Goal: Transaction & Acquisition: Purchase product/service

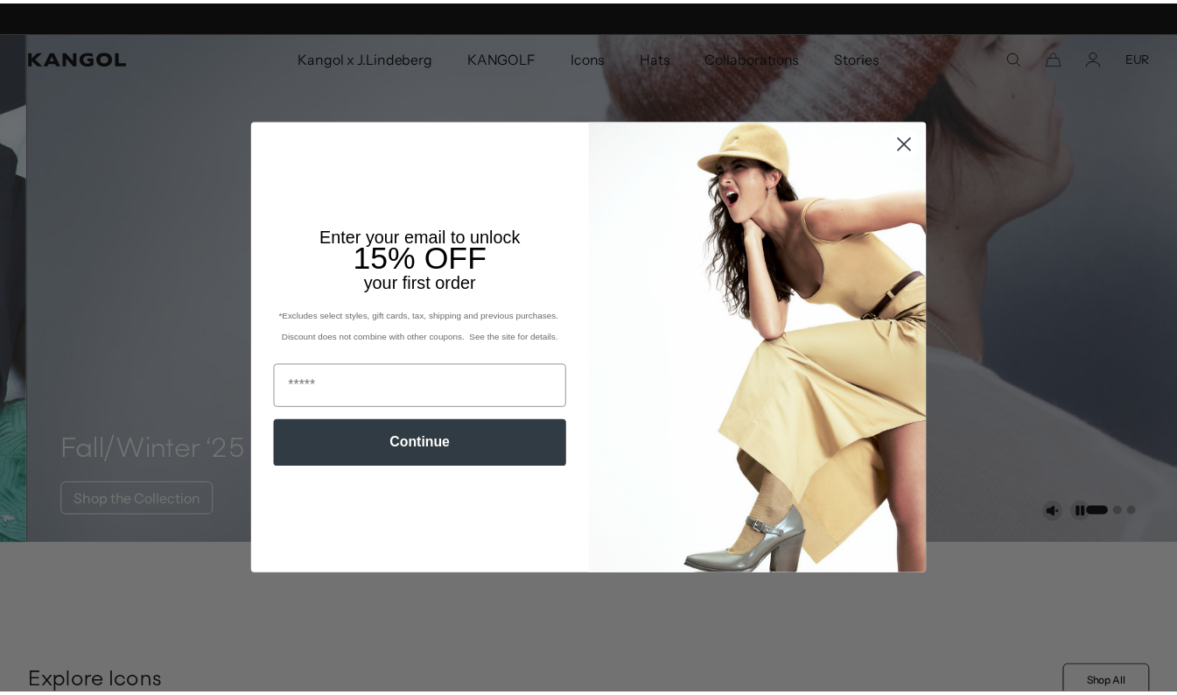
scroll to position [0, 361]
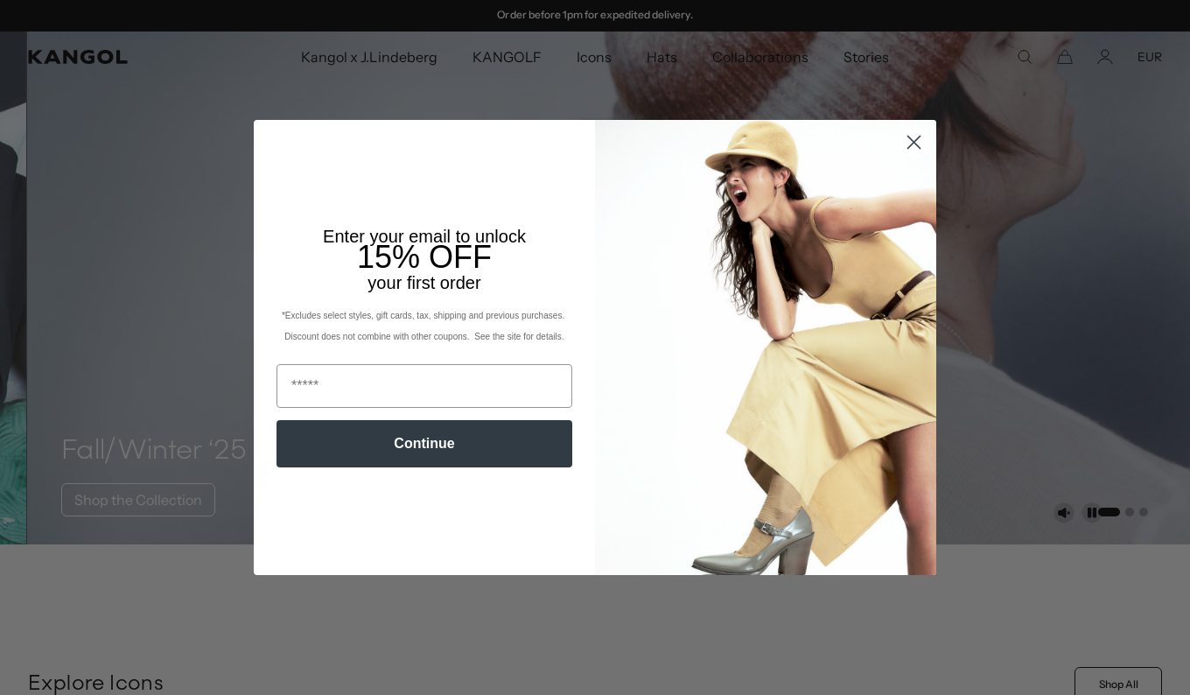
click at [920, 146] on circle "Close dialog" at bounding box center [914, 142] width 29 height 29
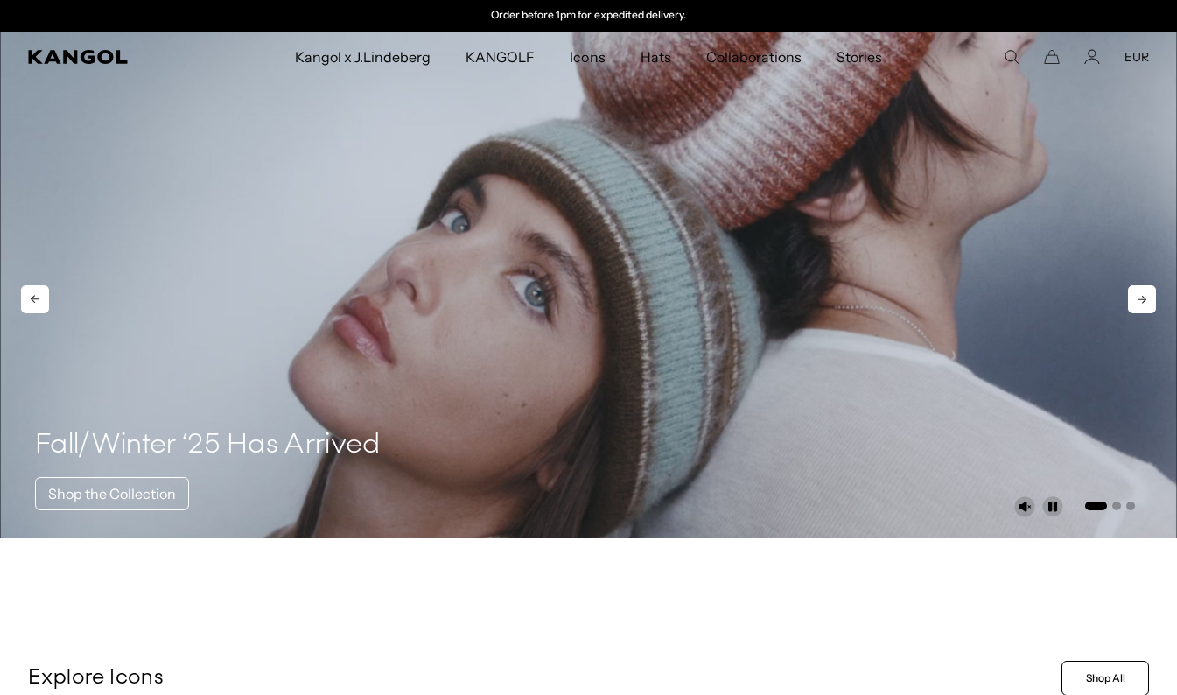
scroll to position [0, 0]
click at [645, 289] on video "1 of 3" at bounding box center [588, 285] width 1177 height 507
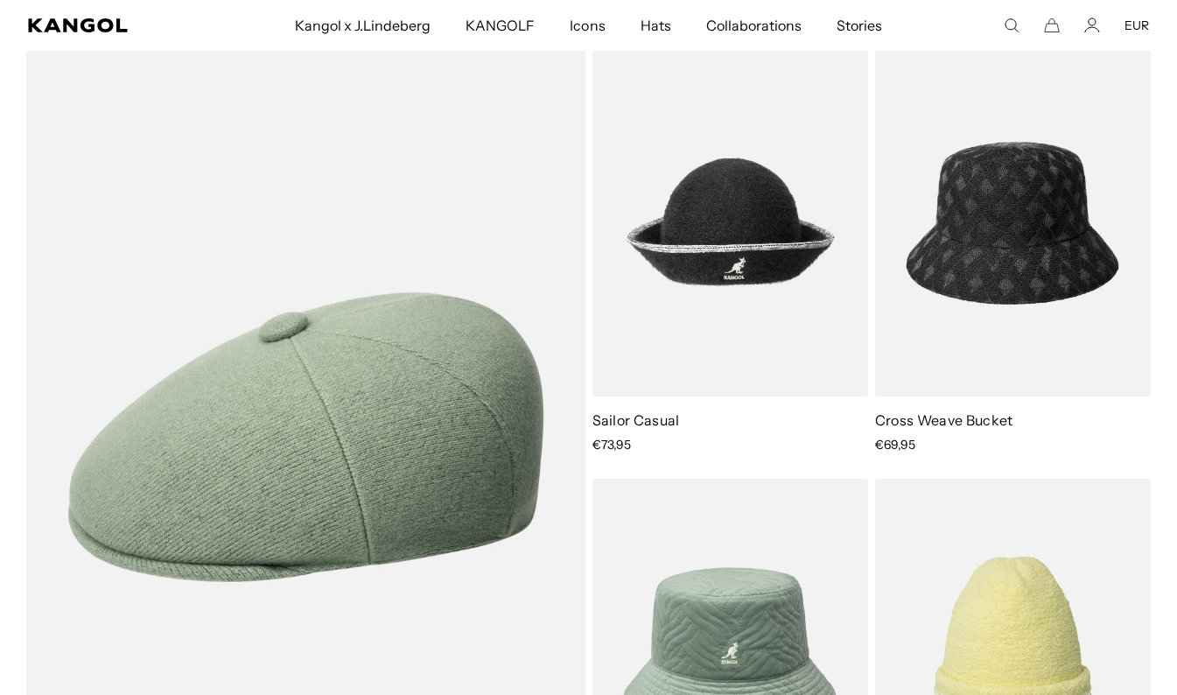
click at [652, 27] on span "Hats" at bounding box center [656, 25] width 31 height 51
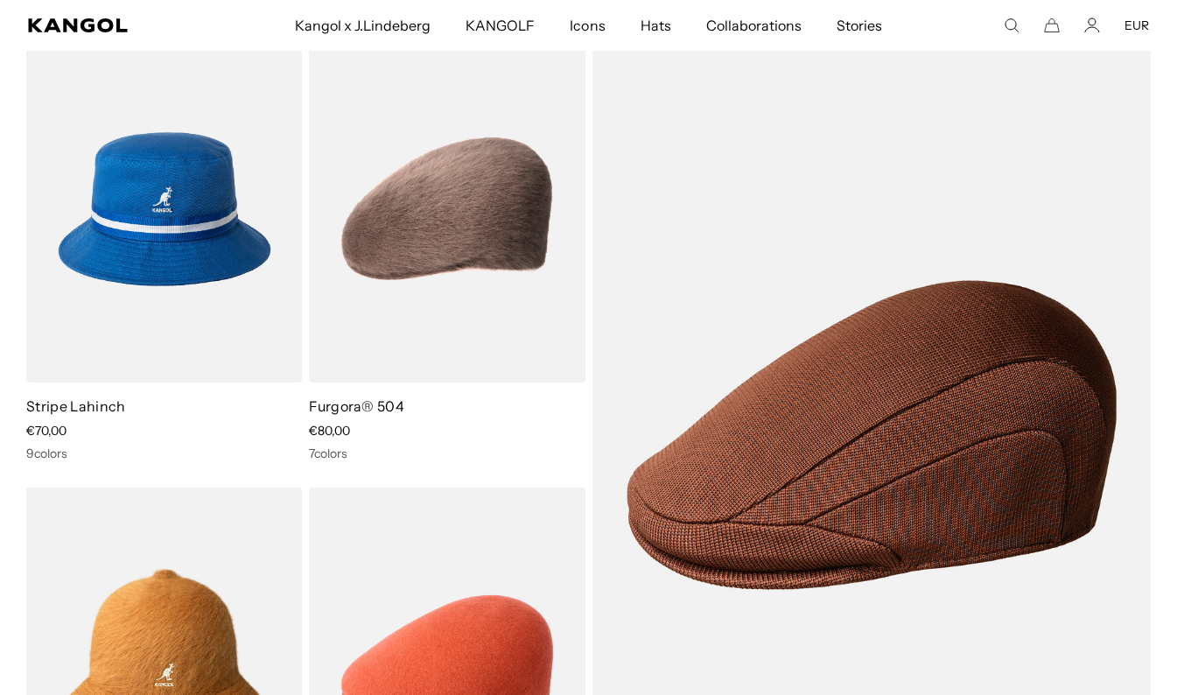
scroll to position [2015, 0]
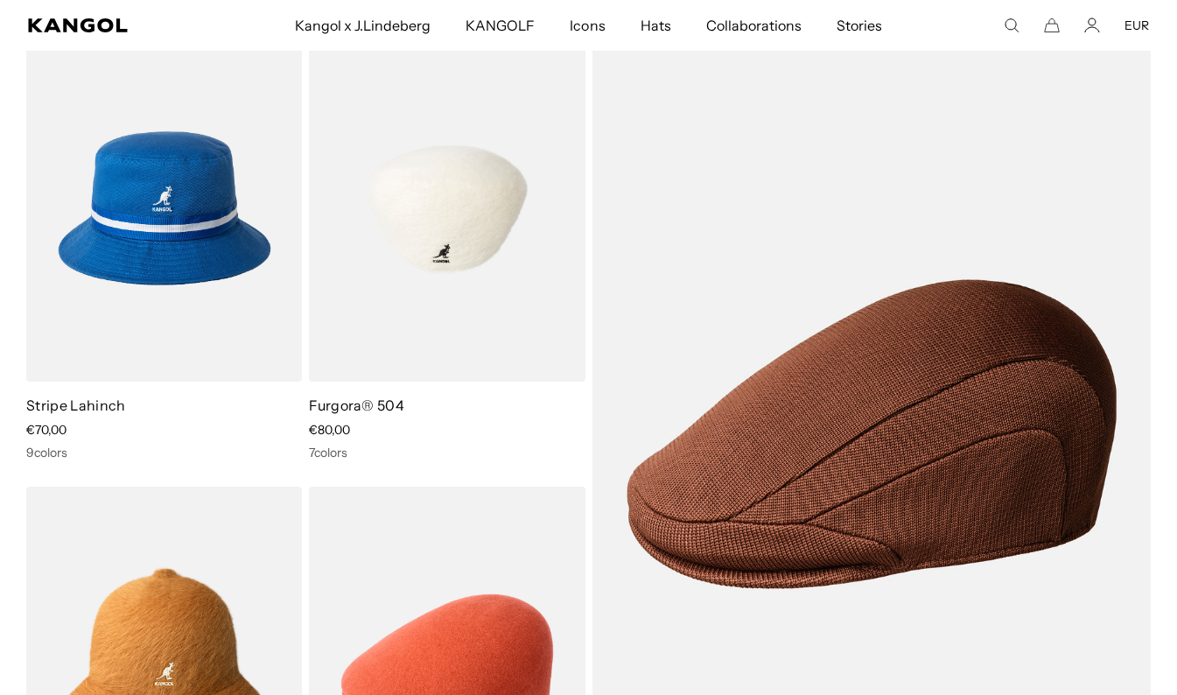
click at [441, 225] on img at bounding box center [447, 208] width 276 height 347
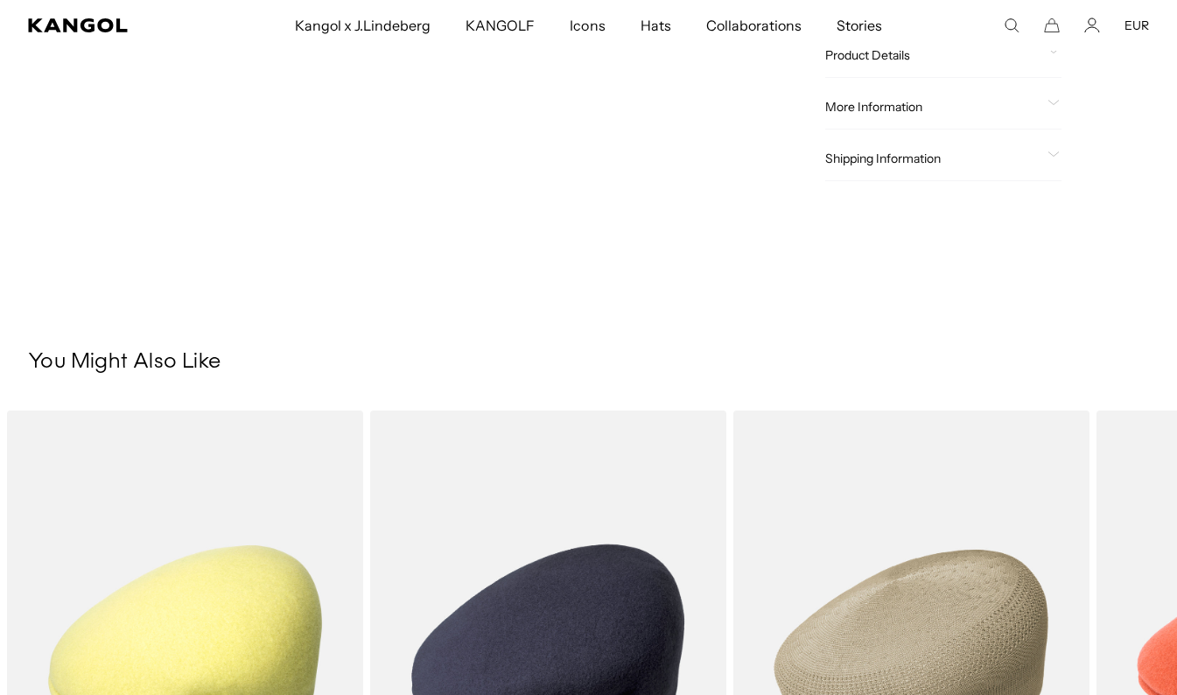
scroll to position [669, 0]
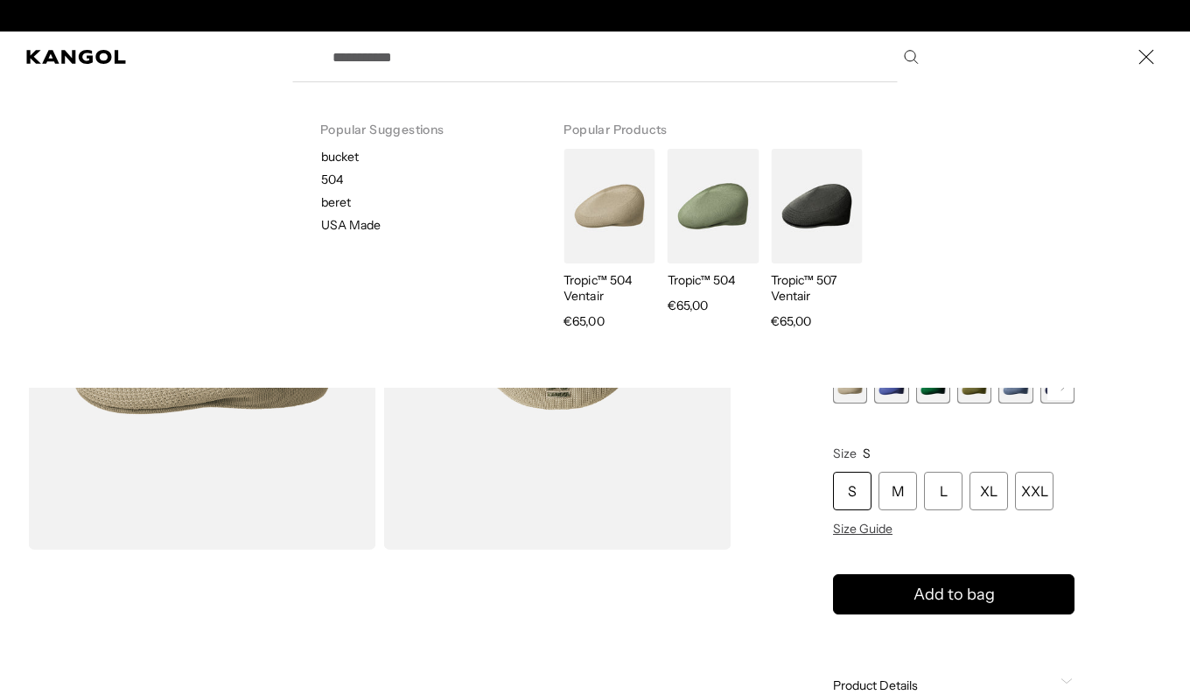
click at [450, 59] on input "Search here" at bounding box center [624, 57] width 605 height 44
click at [389, 74] on input "Search here" at bounding box center [624, 57] width 605 height 44
click at [391, 59] on input "Search here" at bounding box center [624, 57] width 605 height 44
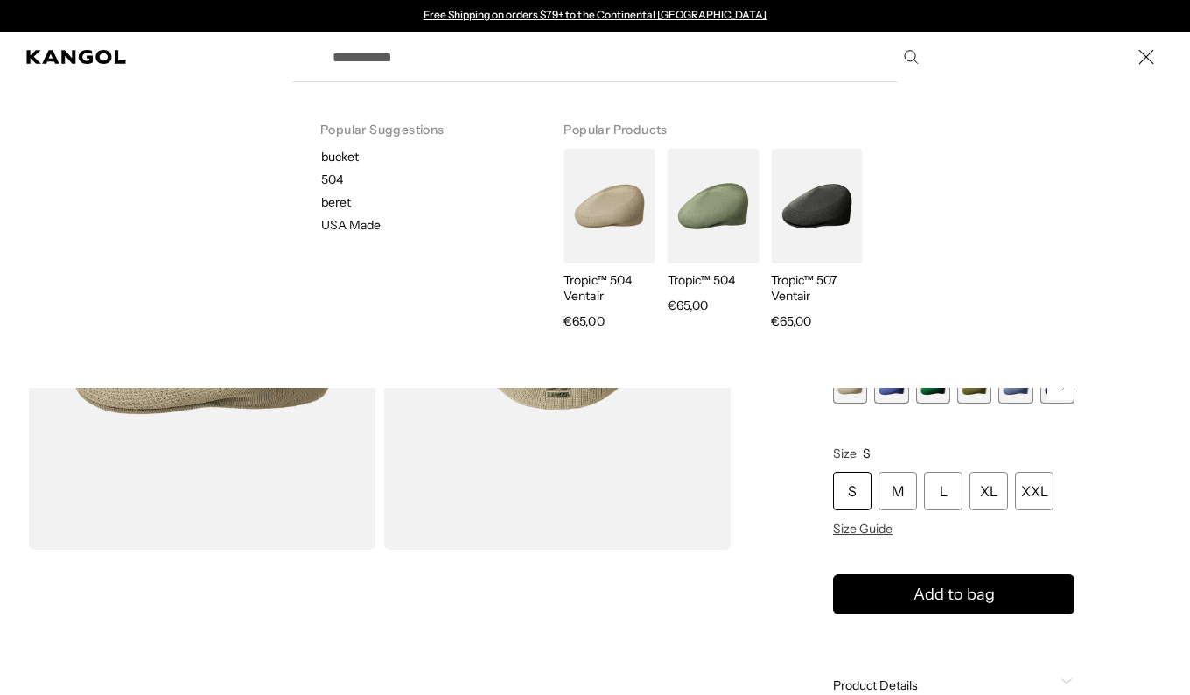
click at [396, 69] on input "Search here" at bounding box center [624, 57] width 605 height 44
click at [420, 56] on input "Search here" at bounding box center [624, 57] width 605 height 44
click at [424, 54] on input "Search here" at bounding box center [624, 57] width 605 height 44
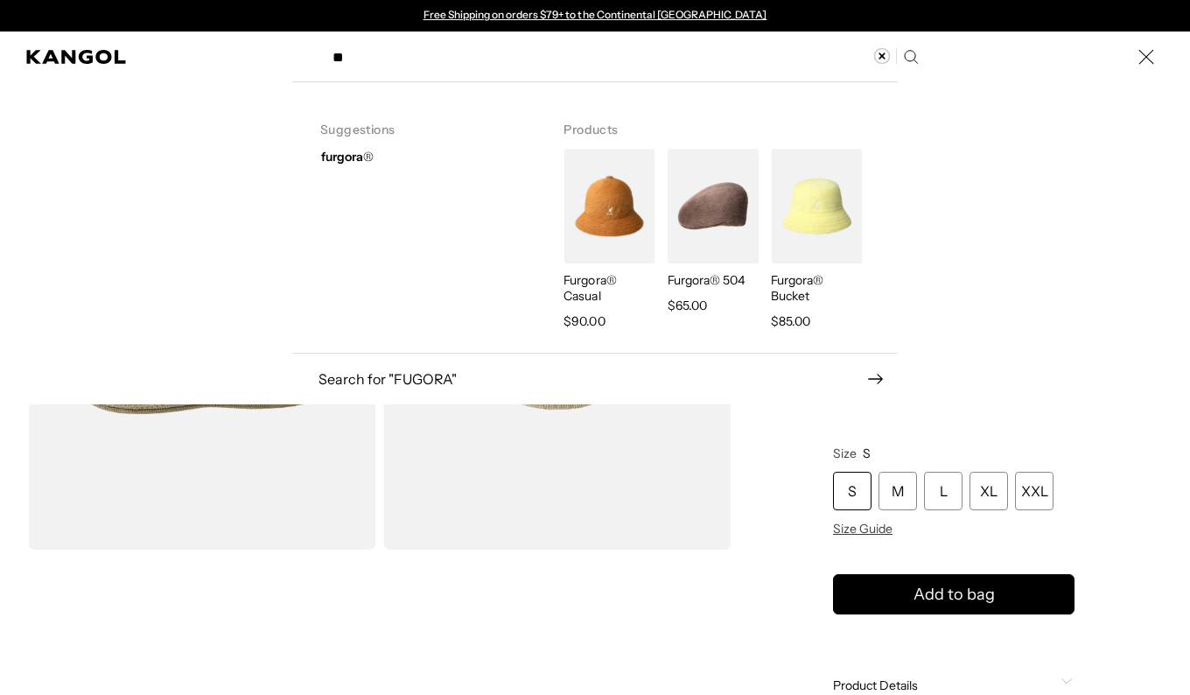
type input "*"
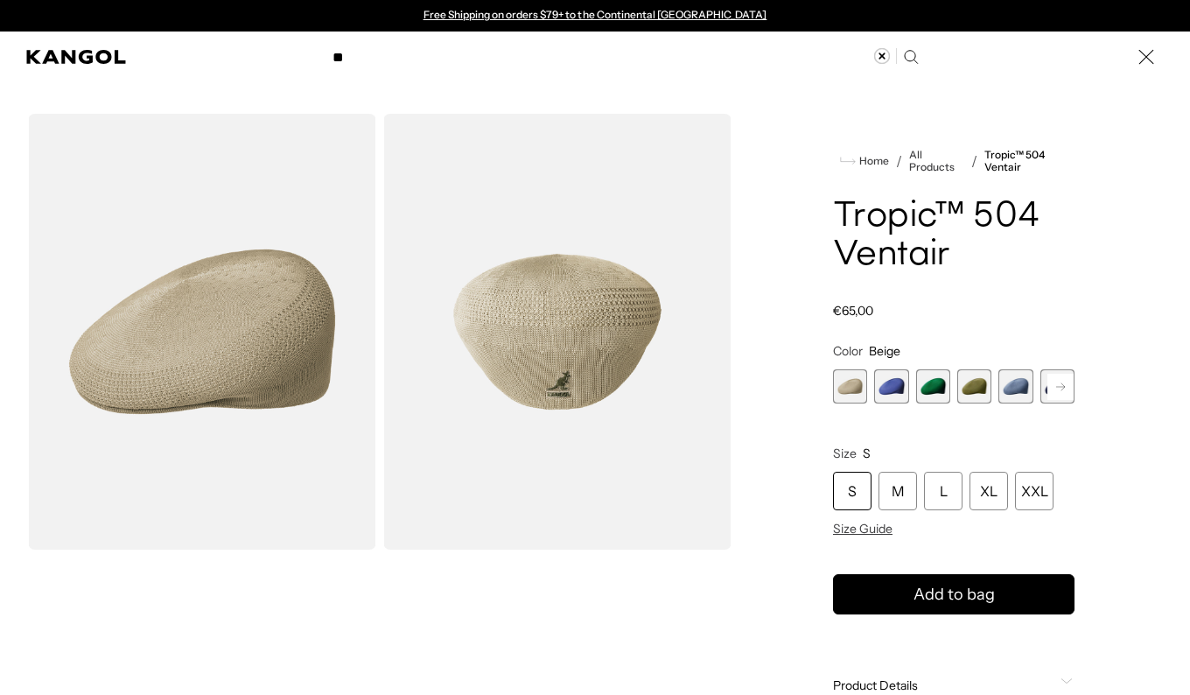
type input "*"
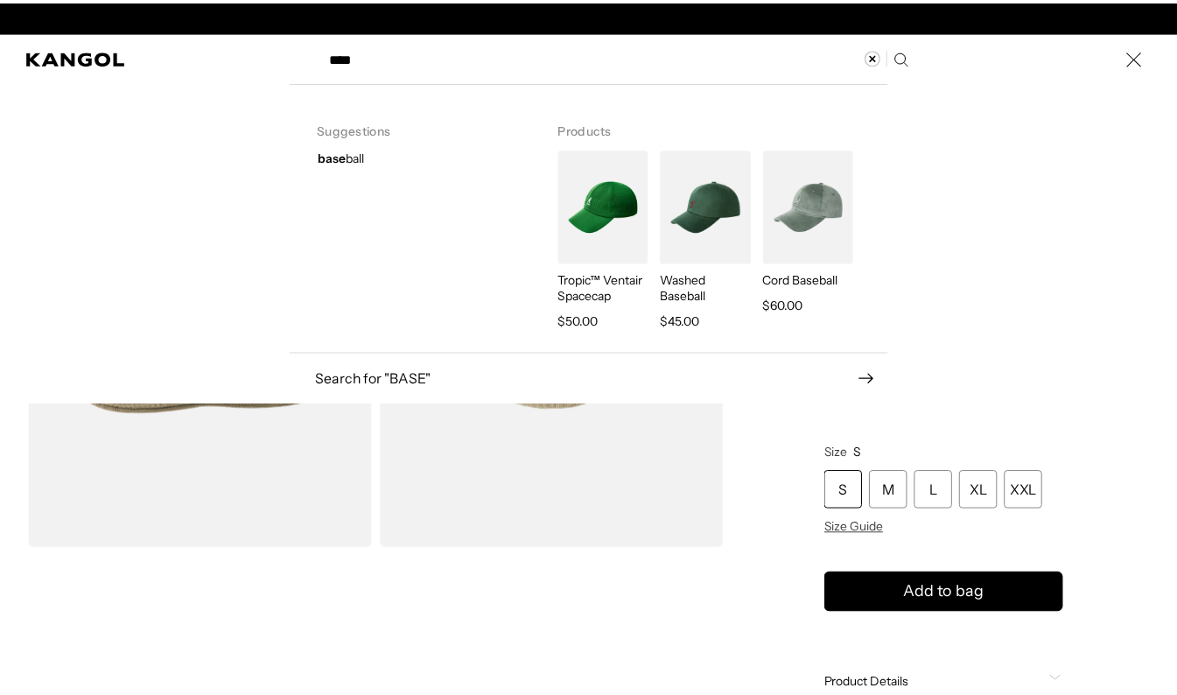
scroll to position [0, 361]
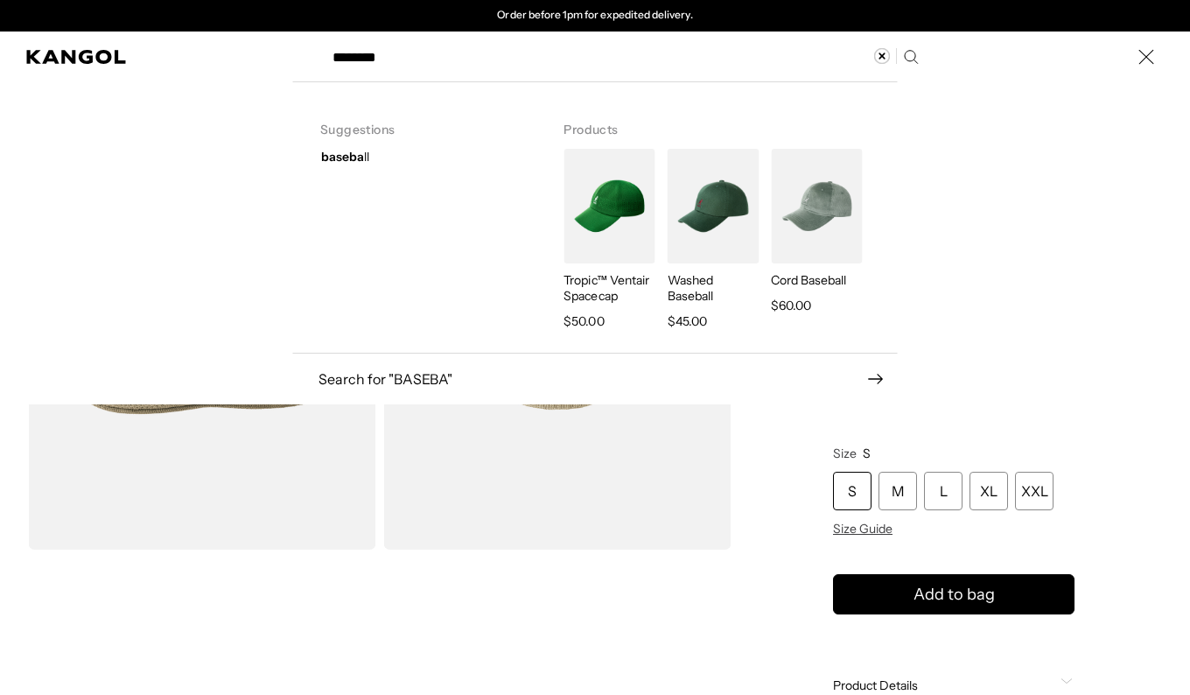
type input "********"
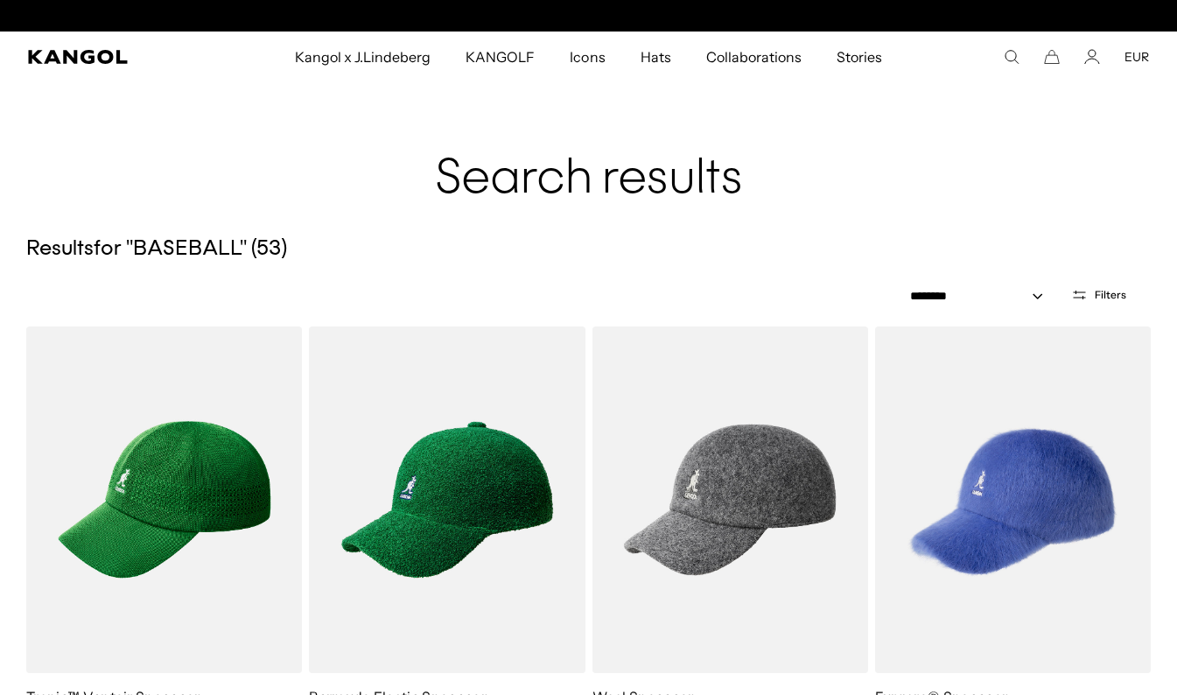
click at [797, 107] on h1 "Search results" at bounding box center [588, 152] width 1124 height 112
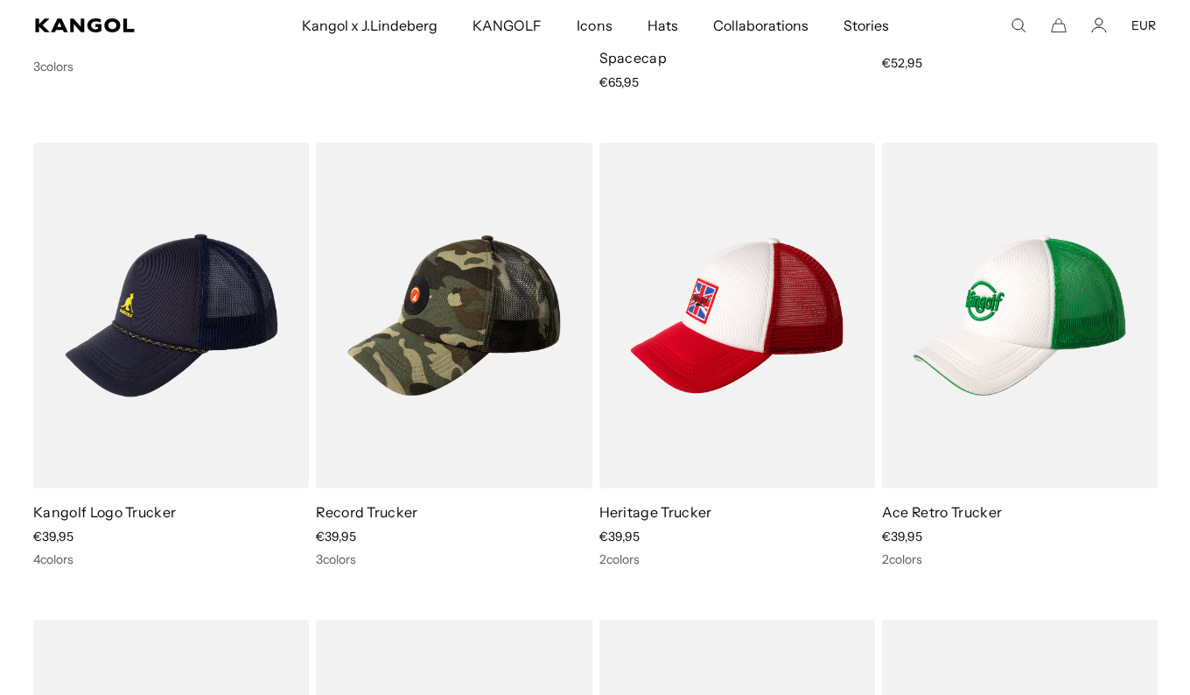
scroll to position [0, 361]
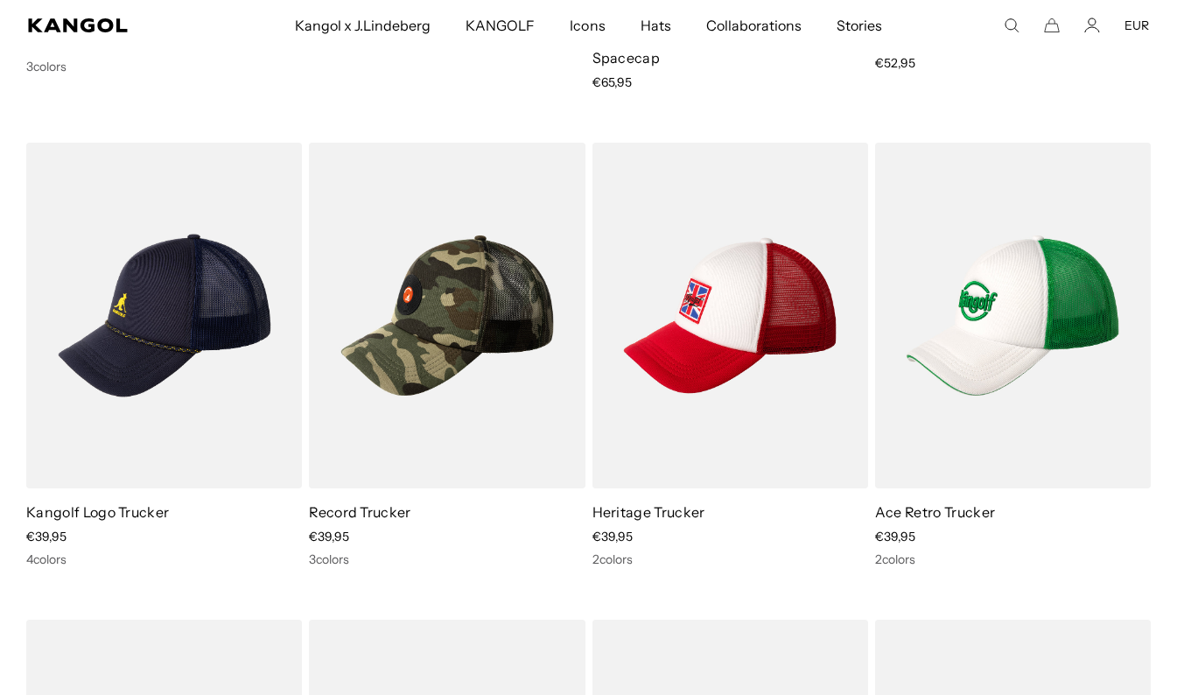
click at [1005, 23] on use "Search here" at bounding box center [1011, 25] width 13 height 13
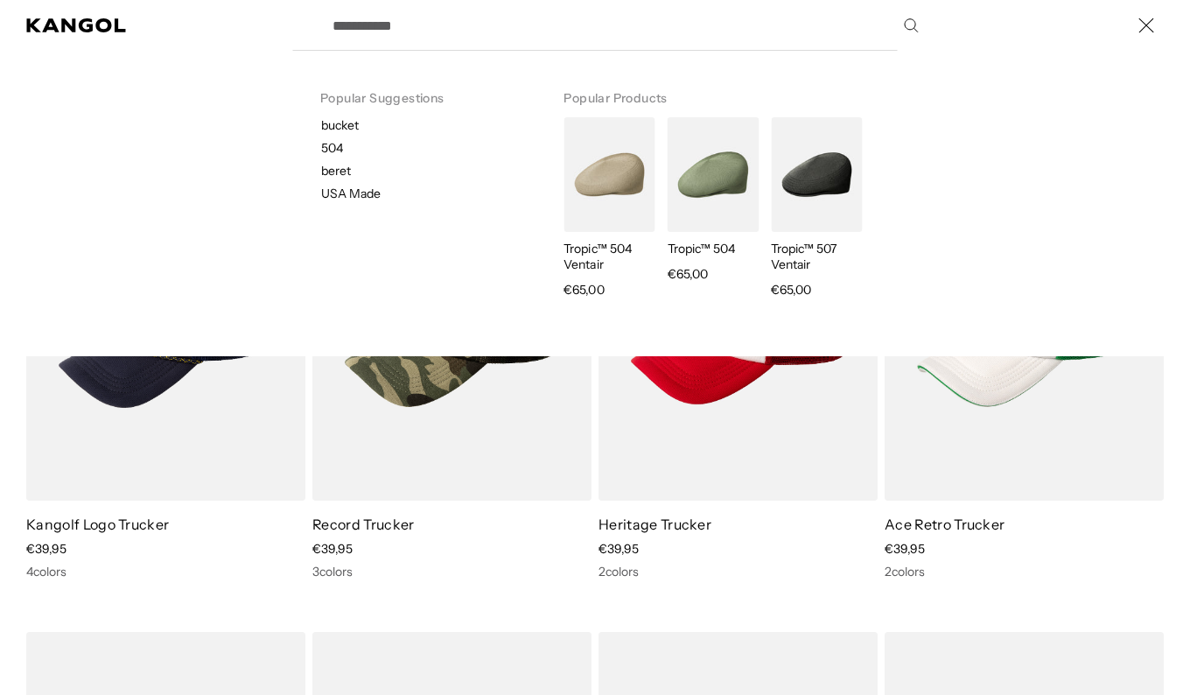
scroll to position [0, 0]
click at [549, 81] on div "Popular Products Tropic™ 504 Ventair Regular price €65,00 Tropic™ 504 Regular p…" at bounding box center [716, 187] width 361 height 239
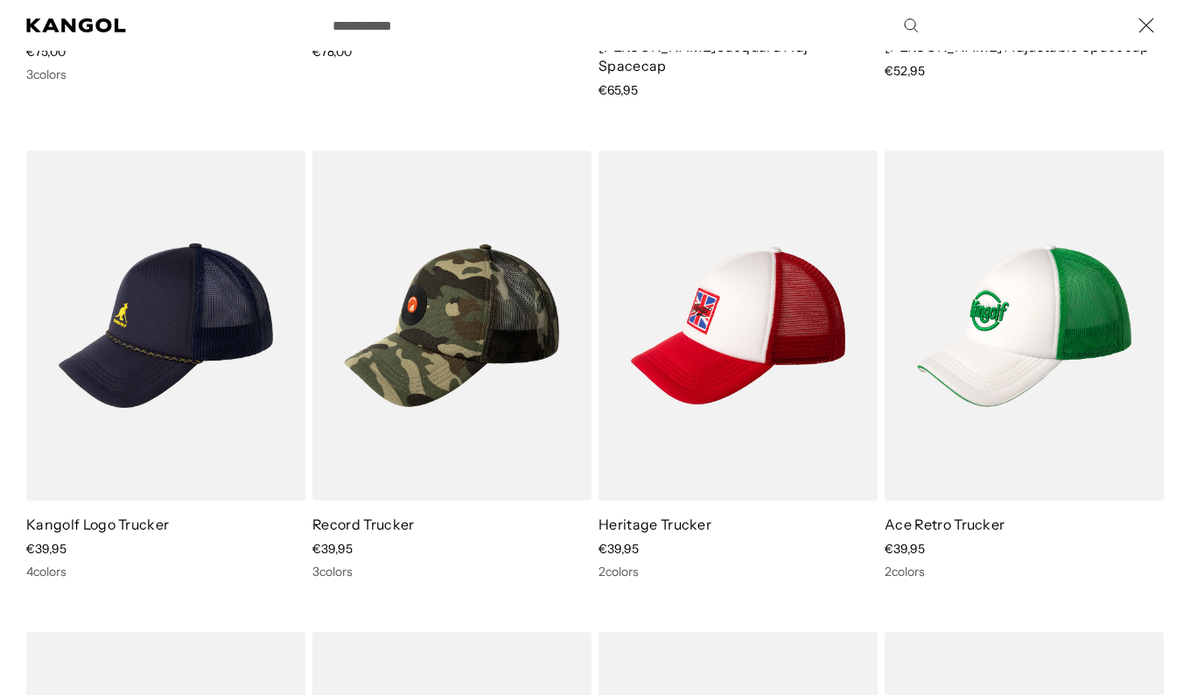
scroll to position [0, 361]
click at [902, 33] on input "Search here" at bounding box center [624, 26] width 605 height 44
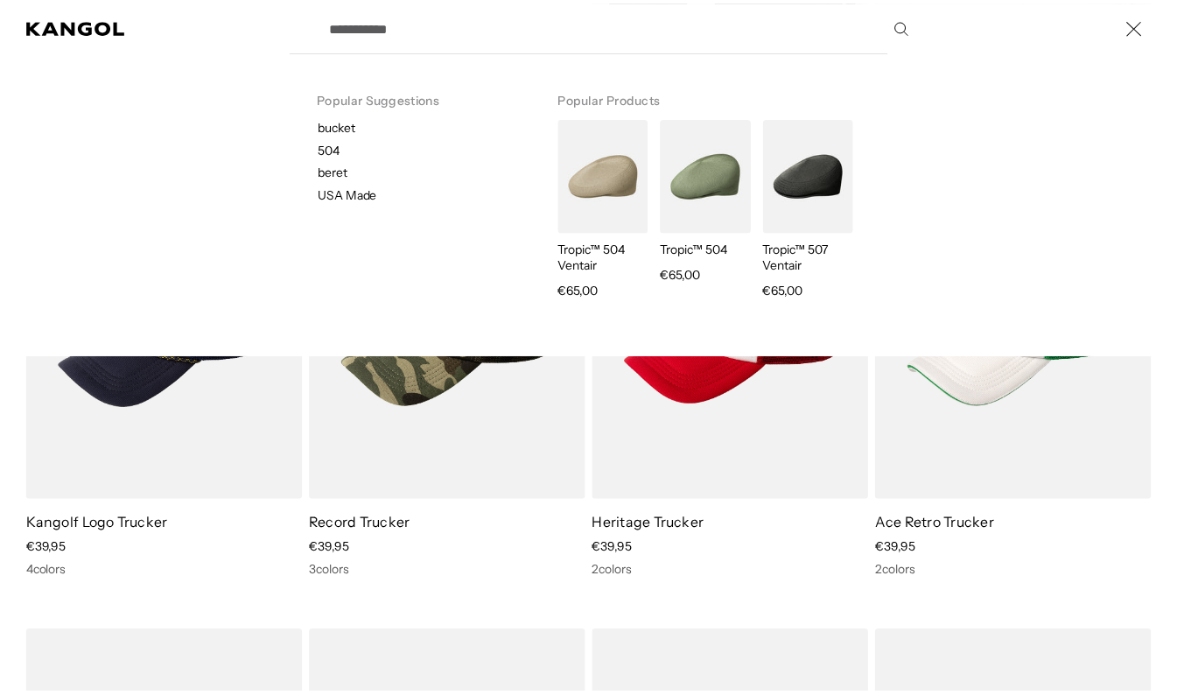
scroll to position [0, 0]
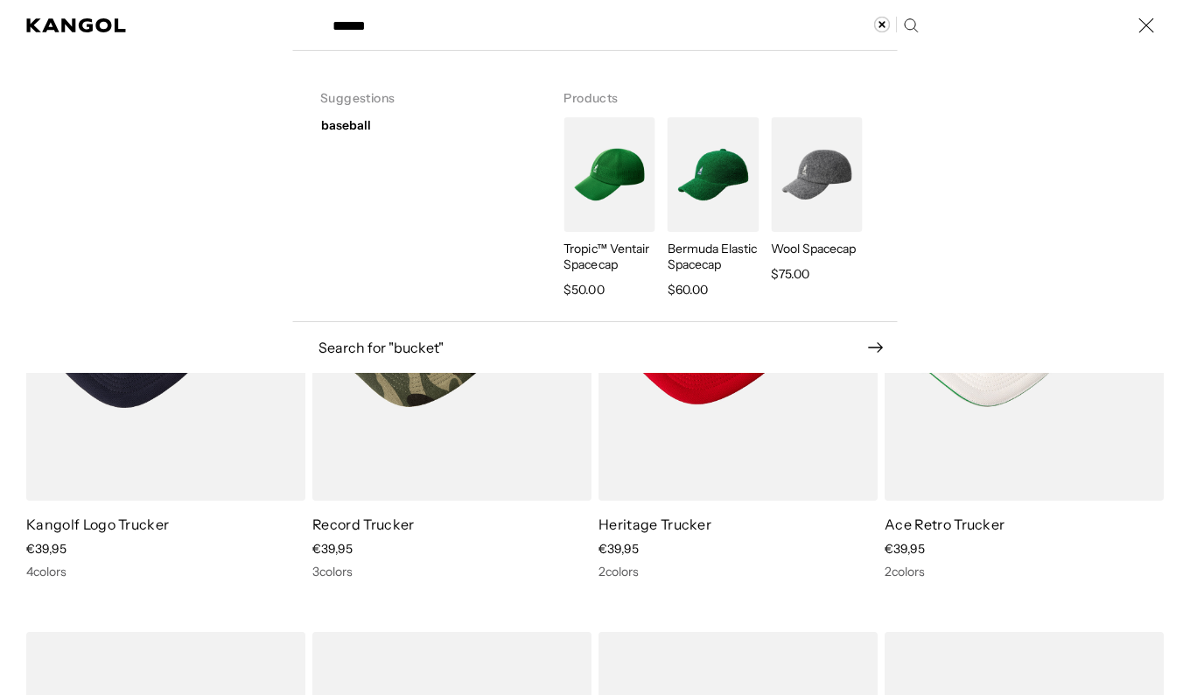
type input "******"
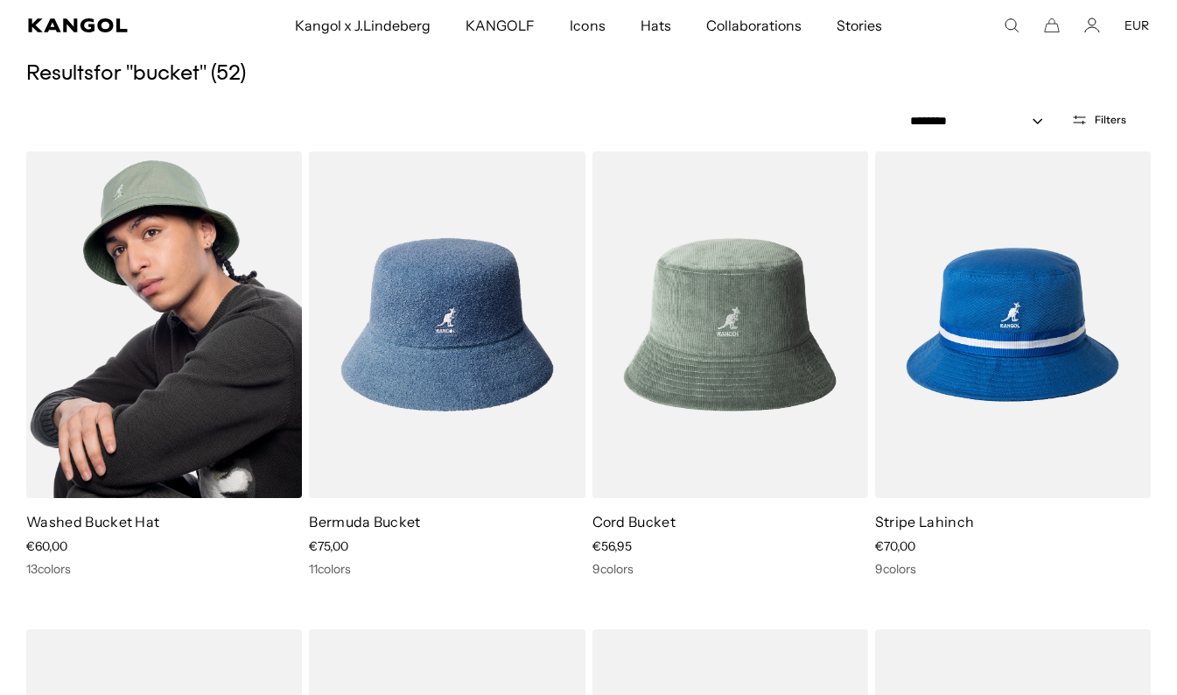
click at [134, 357] on img at bounding box center [164, 324] width 276 height 347
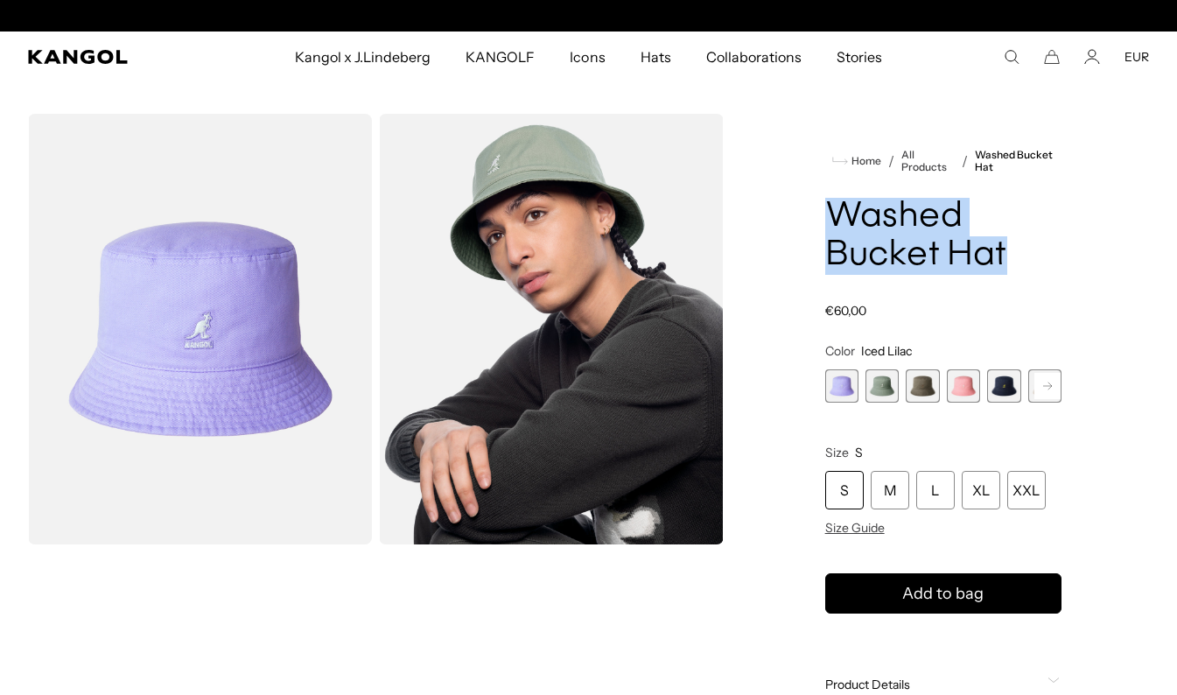
scroll to position [0, 361]
click at [1047, 386] on icon at bounding box center [1047, 385] width 9 height 7
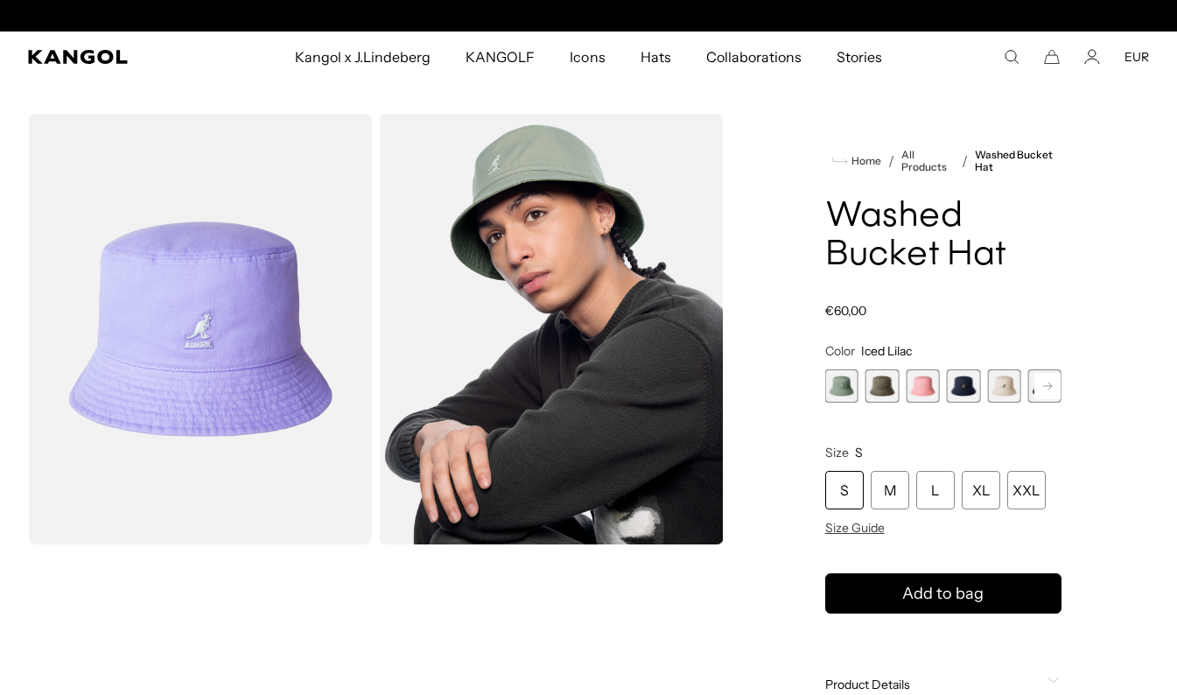
scroll to position [0, 0]
click at [1048, 386] on icon at bounding box center [1047, 385] width 9 height 7
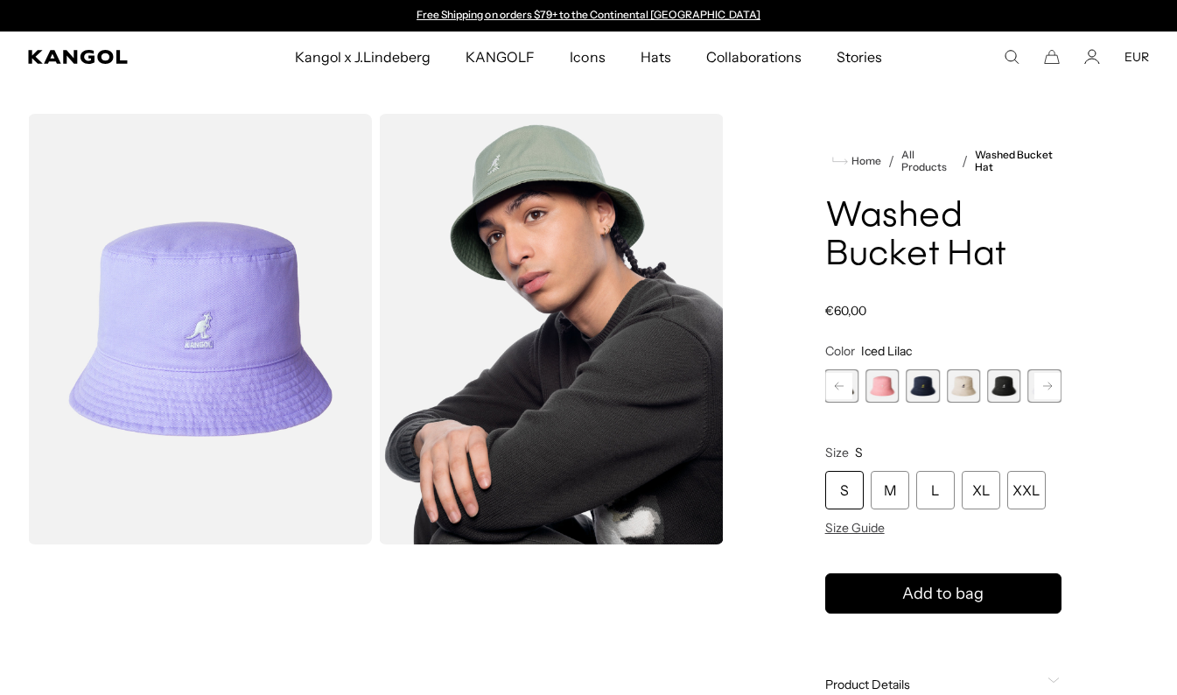
click at [1047, 389] on rect at bounding box center [1047, 386] width 26 height 26
click at [1047, 386] on icon at bounding box center [1047, 385] width 9 height 7
click at [1049, 397] on rect at bounding box center [1047, 386] width 26 height 26
click at [1054, 396] on rect at bounding box center [1047, 386] width 26 height 26
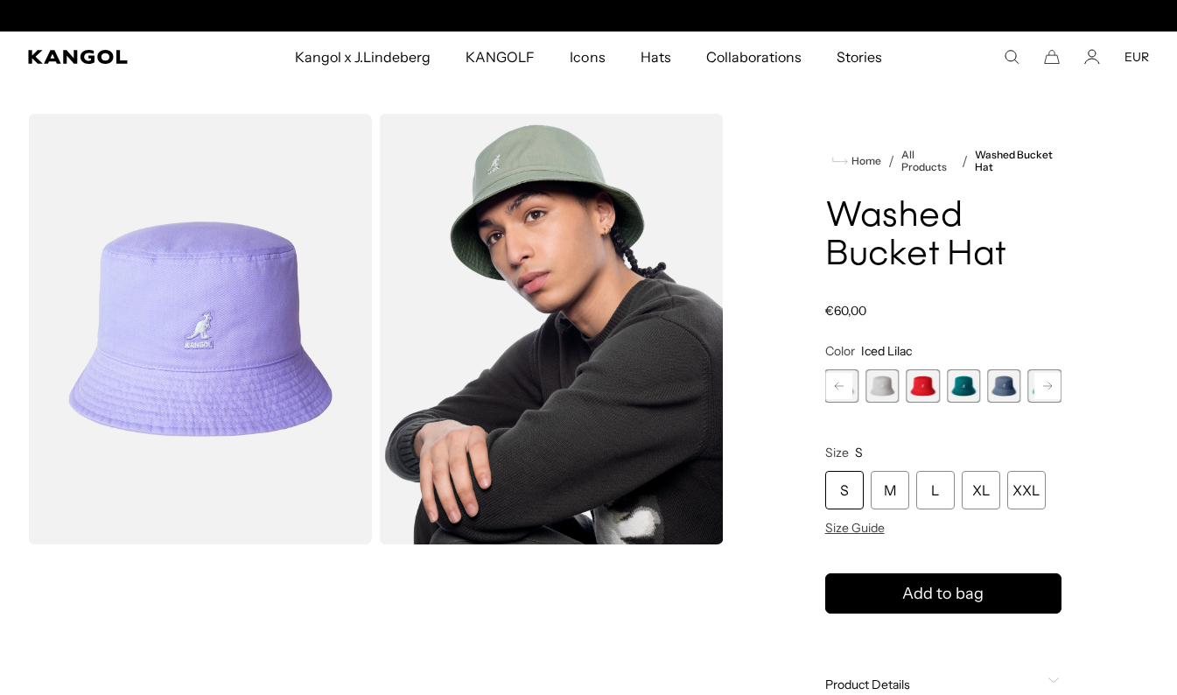
click at [962, 395] on span "11 of 13" at bounding box center [963, 385] width 33 height 33
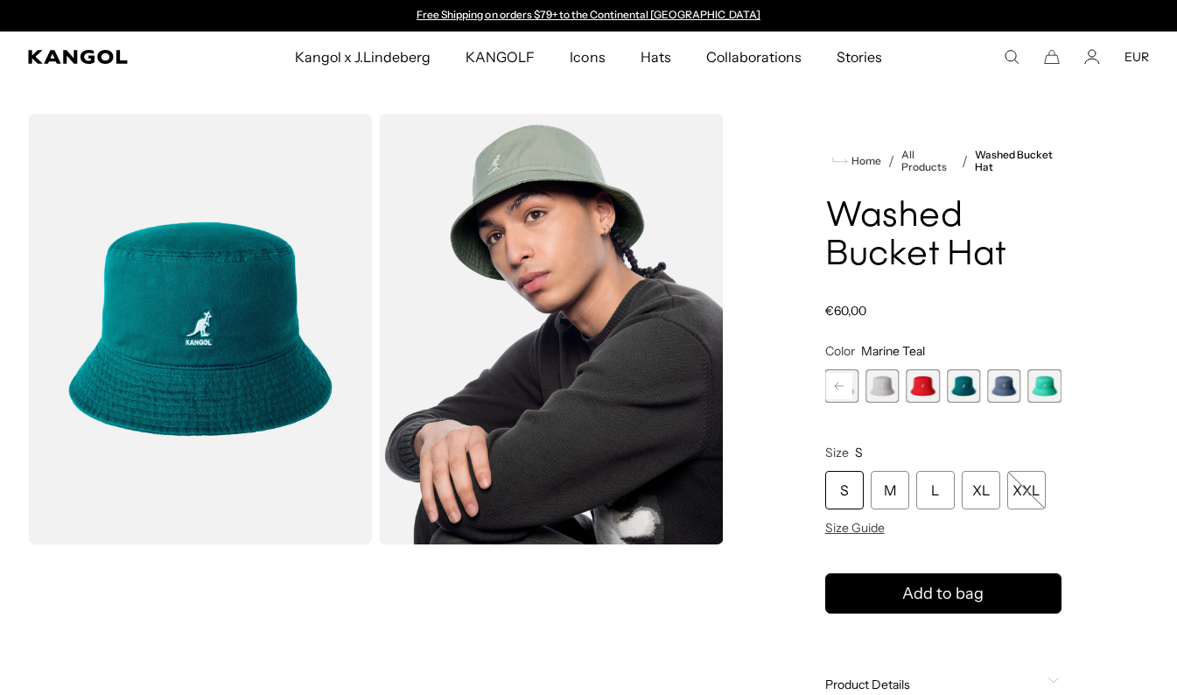
click at [886, 390] on span "9 of 13" at bounding box center [881, 385] width 33 height 33
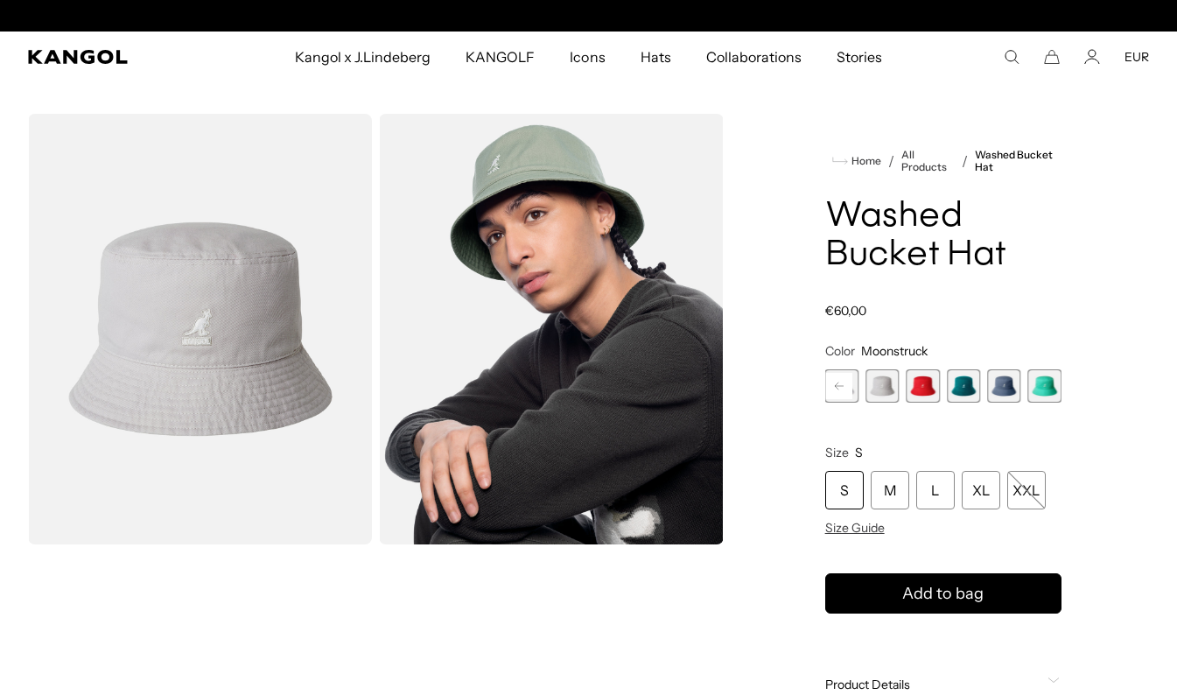
scroll to position [0, 361]
click at [839, 396] on rect at bounding box center [839, 386] width 26 height 26
click at [891, 392] on span "8 of 13" at bounding box center [881, 385] width 33 height 33
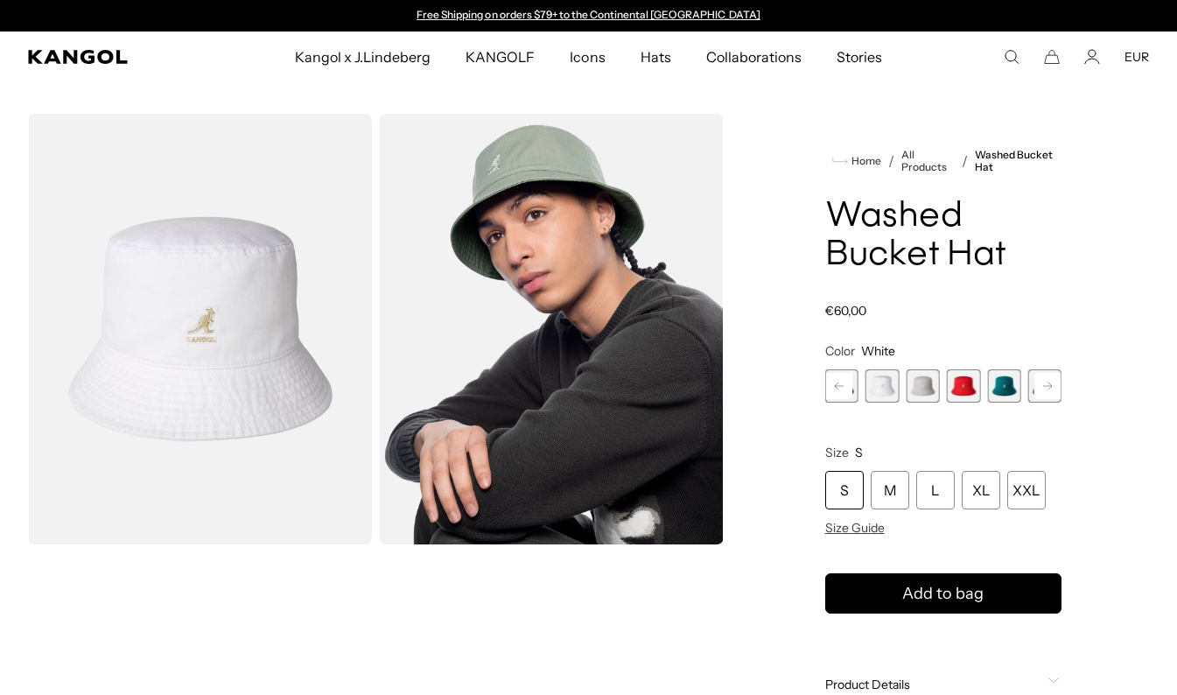
click at [837, 384] on rect at bounding box center [839, 386] width 26 height 26
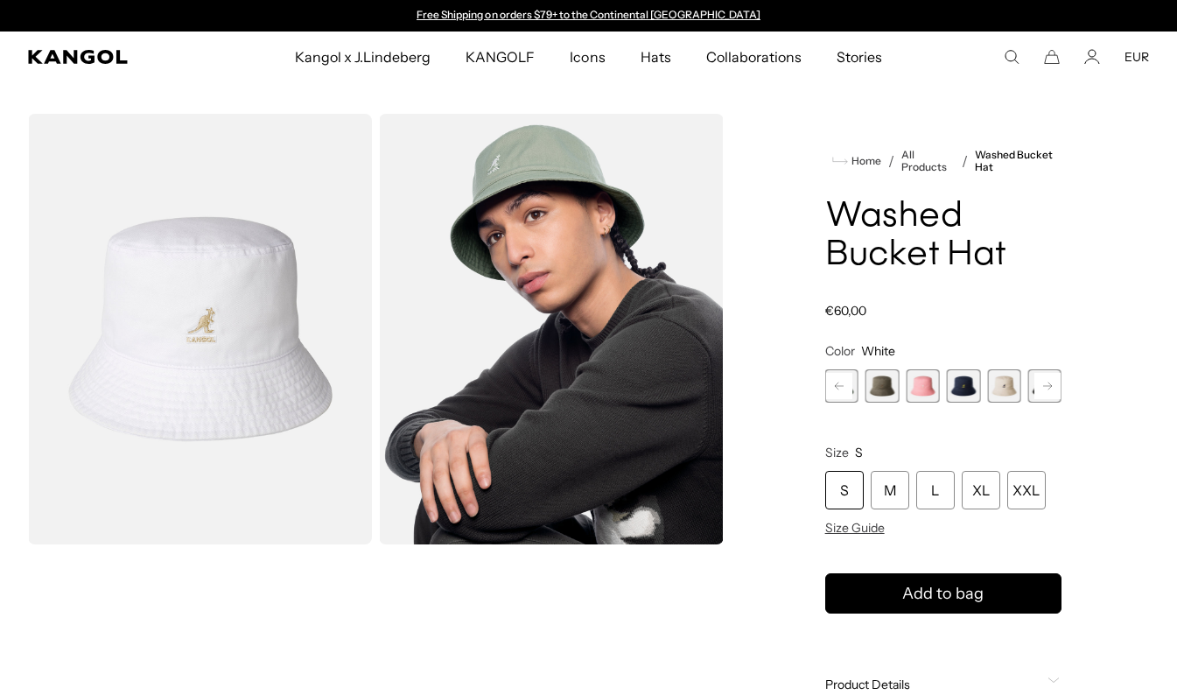
click at [837, 384] on rect at bounding box center [839, 386] width 26 height 26
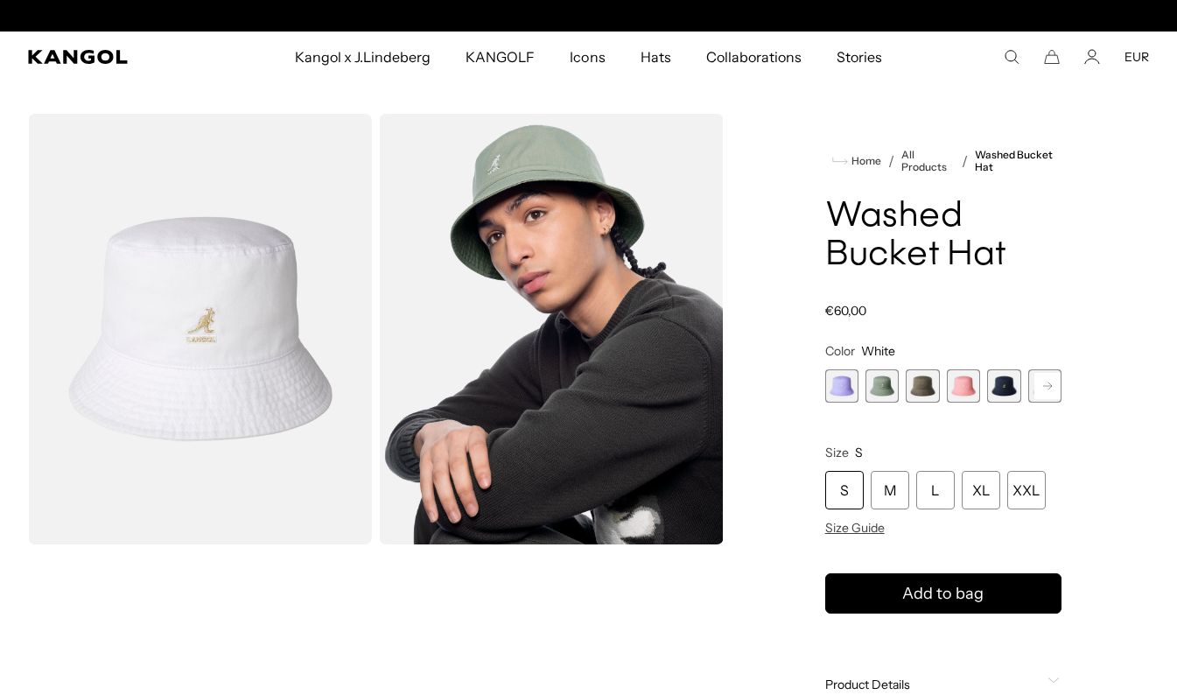
click at [837, 384] on span "1 of 13" at bounding box center [841, 385] width 33 height 33
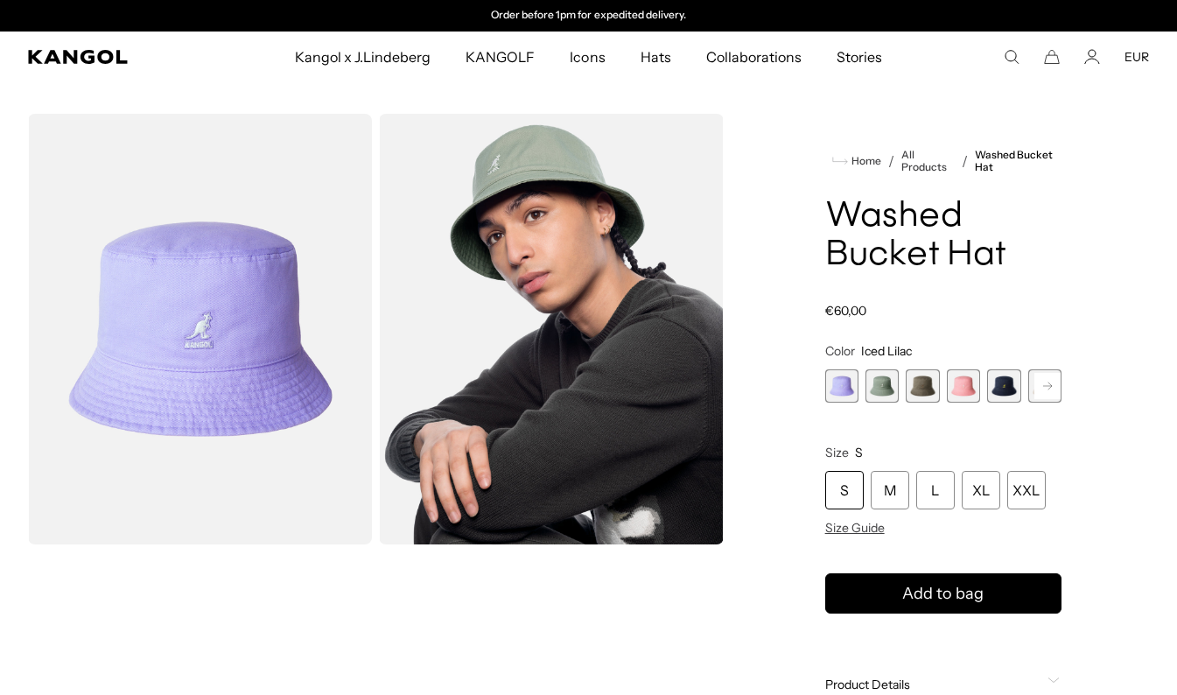
click at [858, 392] on span "1 of 13" at bounding box center [841, 385] width 33 height 33
click at [872, 389] on span "2 of 13" at bounding box center [881, 385] width 33 height 33
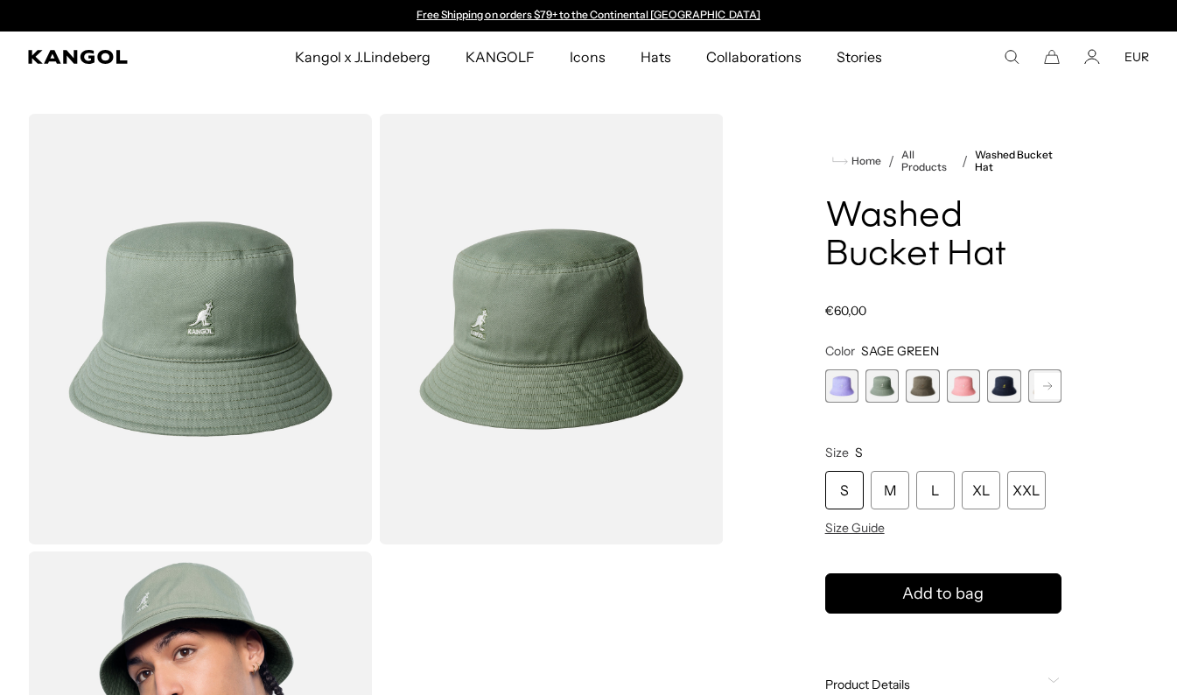
click at [928, 389] on span "3 of 13" at bounding box center [922, 385] width 33 height 33
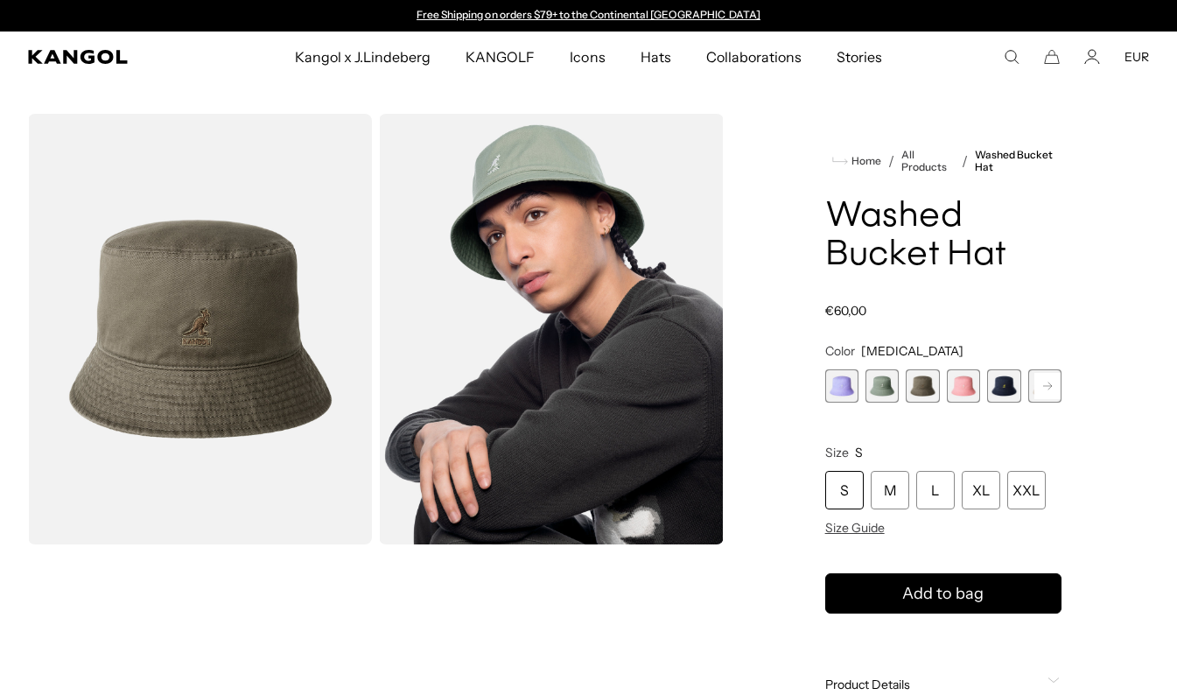
click at [972, 380] on span "4 of 13" at bounding box center [963, 385] width 33 height 33
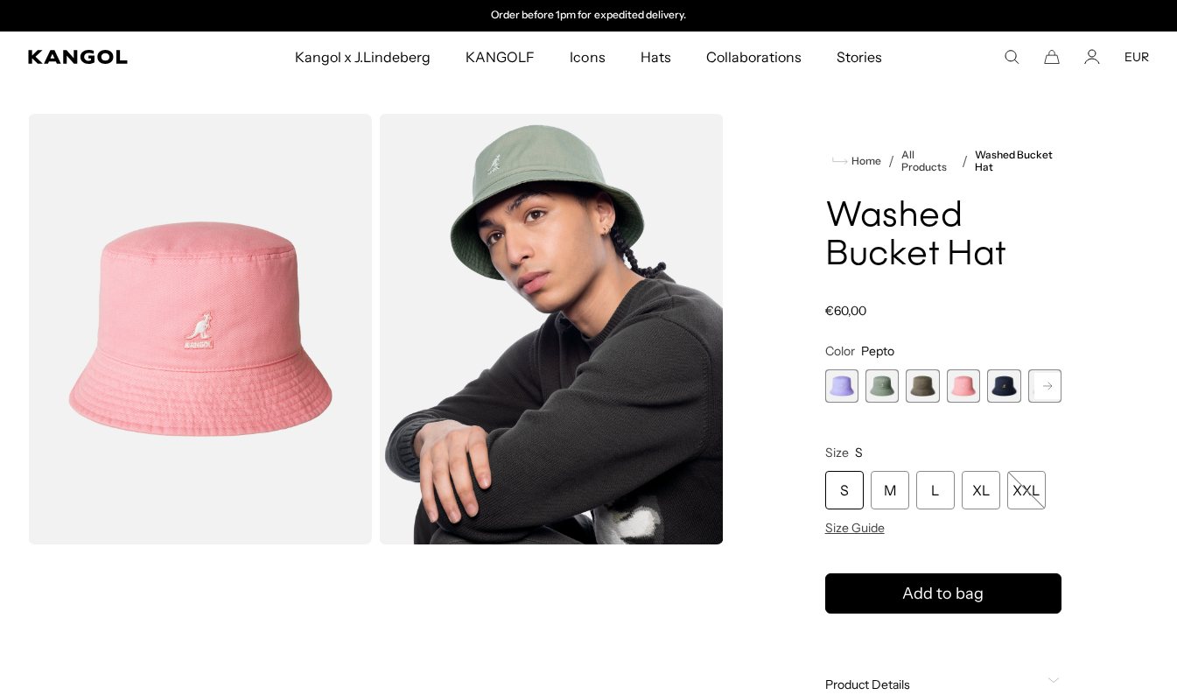
drag, startPoint x: 972, startPoint y: 380, endPoint x: 1011, endPoint y: 372, distance: 39.3
click at [1011, 372] on span "5 of 13" at bounding box center [1003, 385] width 33 height 33
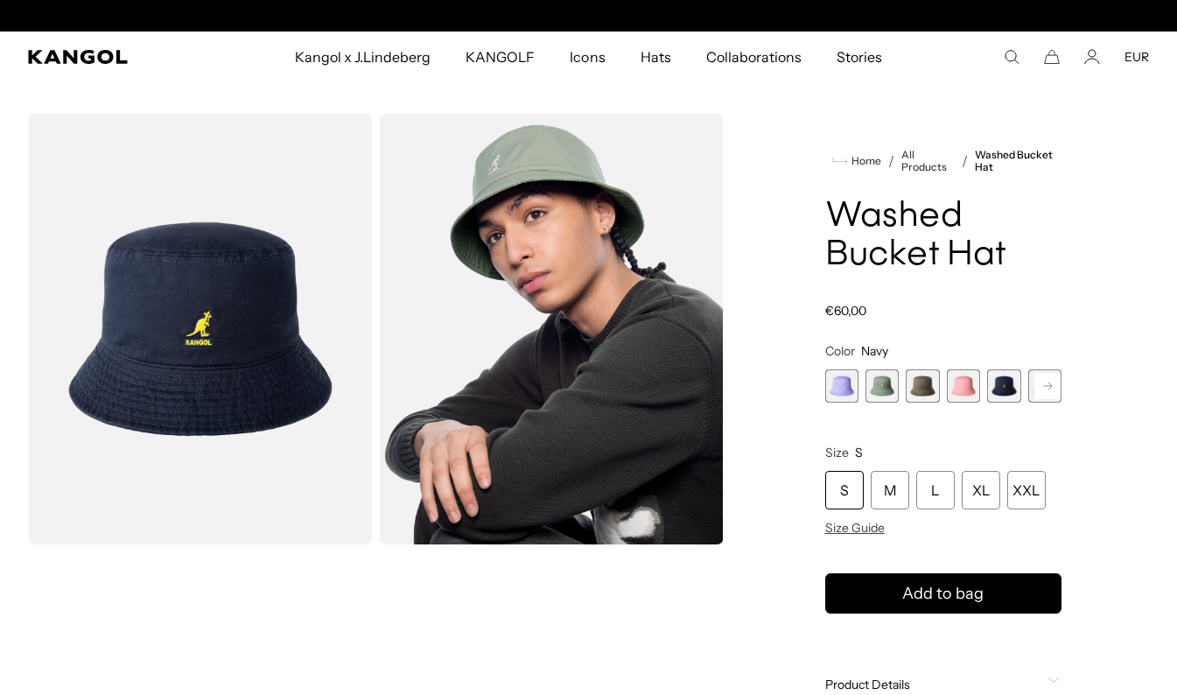
scroll to position [0, 361]
click at [1046, 390] on rect at bounding box center [1047, 386] width 26 height 26
click at [995, 390] on span "6 of 13" at bounding box center [1003, 385] width 33 height 33
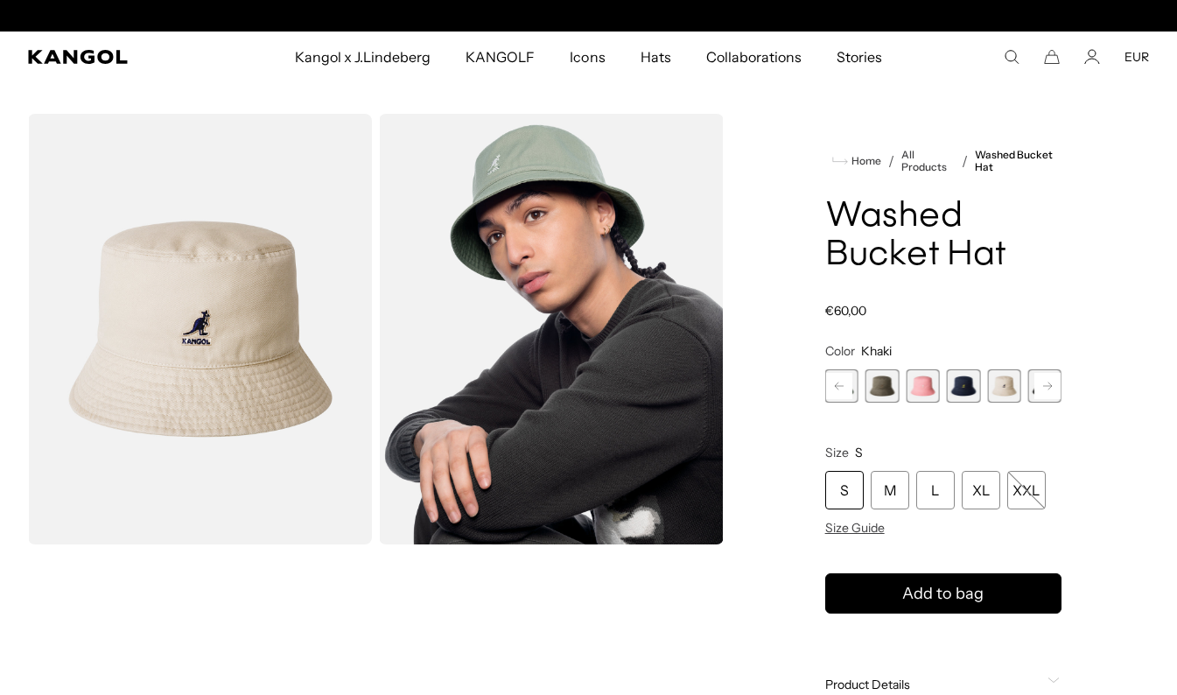
scroll to position [0, 361]
click at [1049, 392] on rect at bounding box center [1047, 386] width 26 height 26
click at [1002, 384] on span "7 of 13" at bounding box center [1003, 385] width 33 height 33
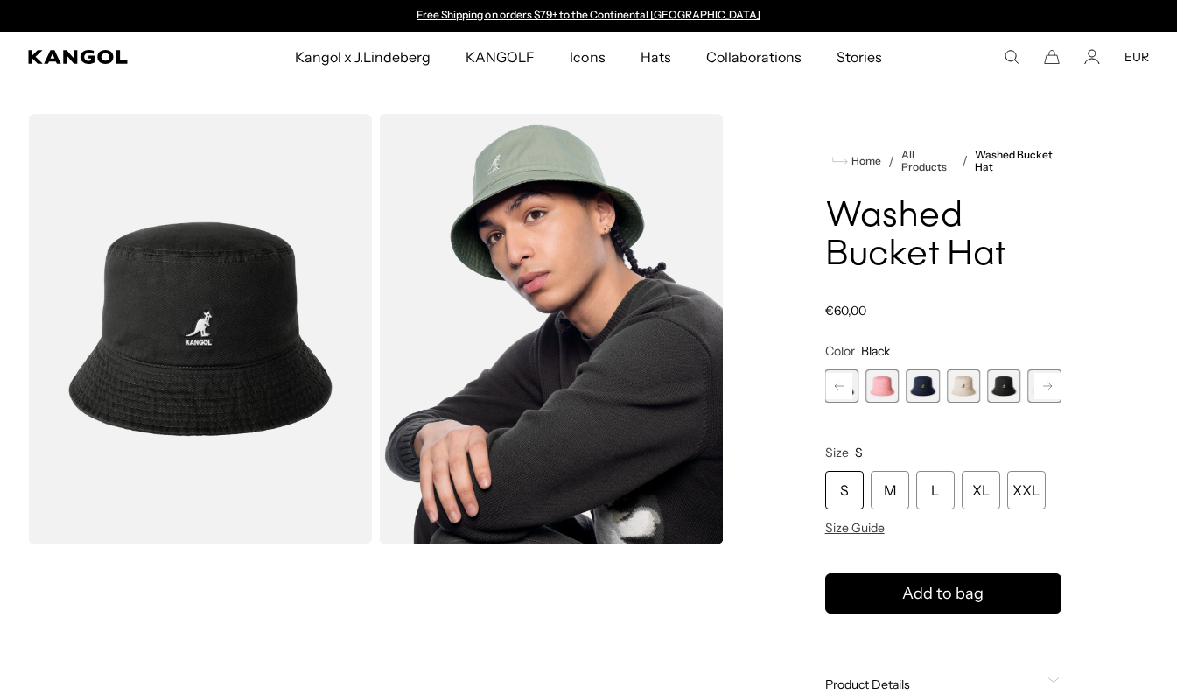
scroll to position [0, 361]
click at [928, 386] on span "5 of 13" at bounding box center [922, 385] width 33 height 33
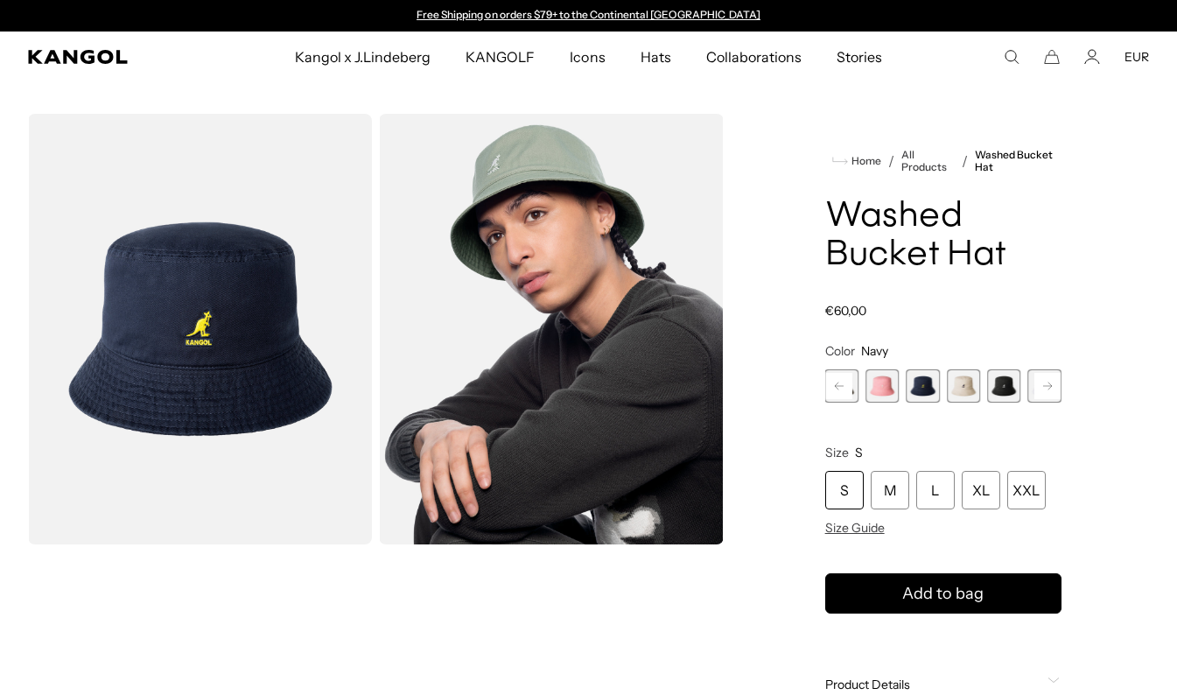
click at [1004, 388] on span "7 of 13" at bounding box center [1003, 385] width 33 height 33
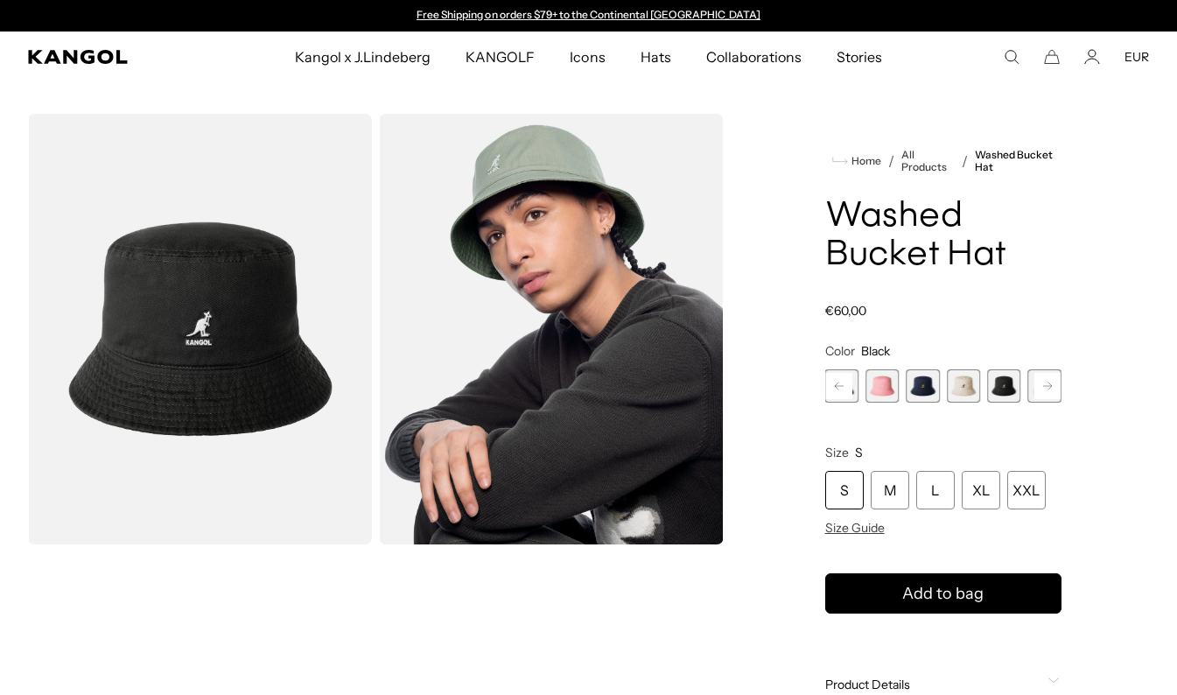
click at [1045, 390] on rect at bounding box center [1047, 386] width 26 height 26
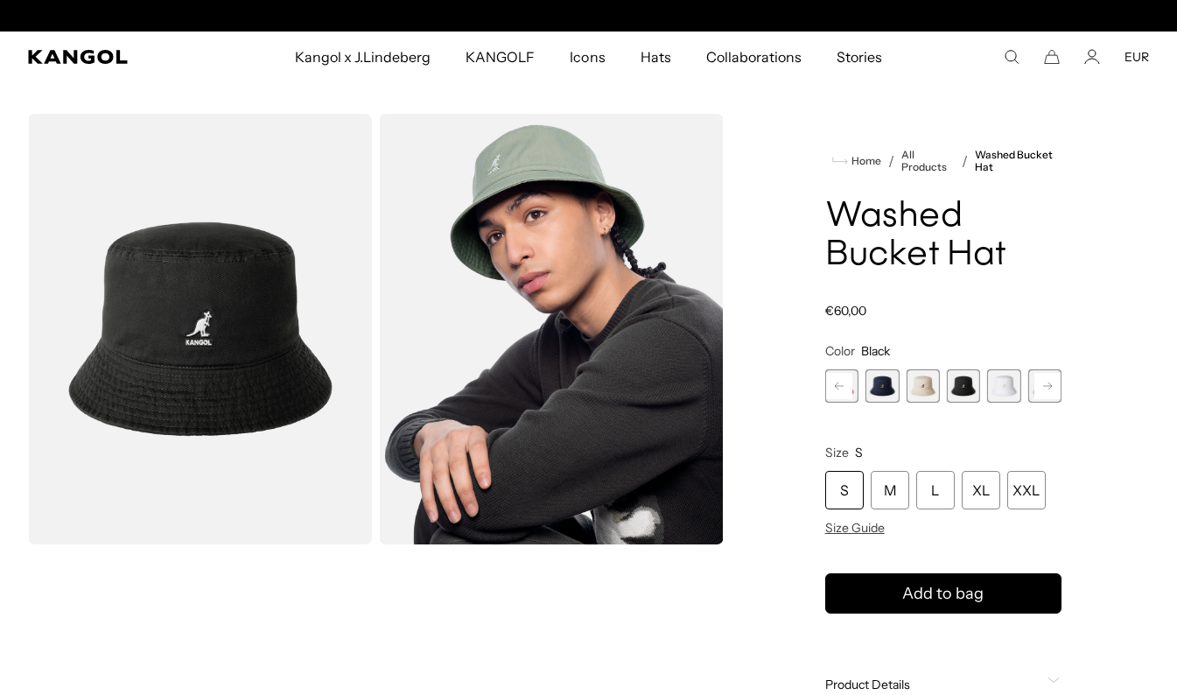
click at [1010, 385] on span "8 of 13" at bounding box center [1003, 385] width 33 height 33
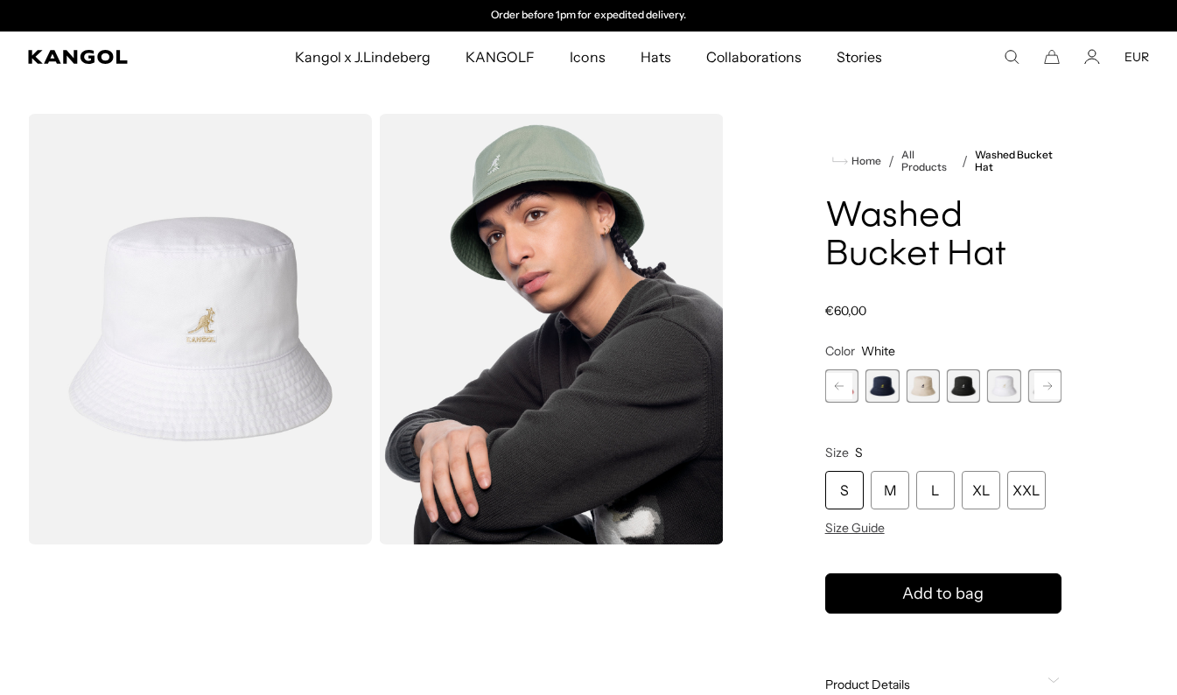
click at [1051, 382] on rect at bounding box center [1047, 386] width 26 height 26
click at [1005, 391] on span "9 of 13" at bounding box center [1003, 385] width 33 height 33
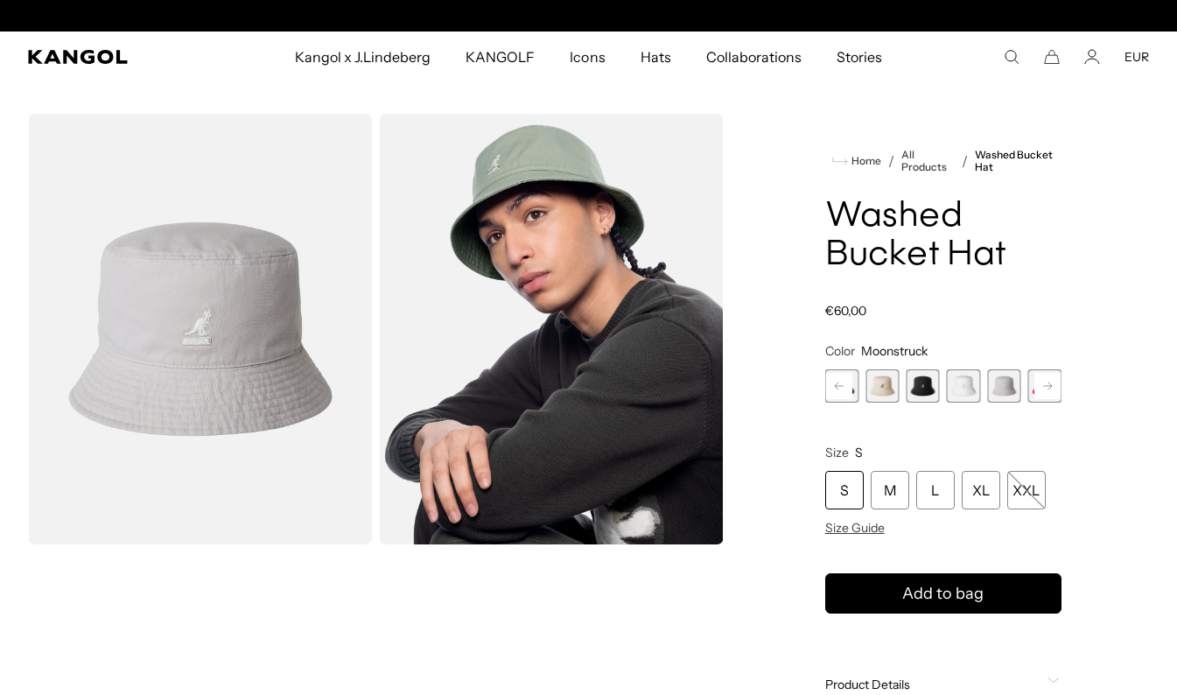
click at [1039, 386] on rect at bounding box center [1047, 386] width 26 height 26
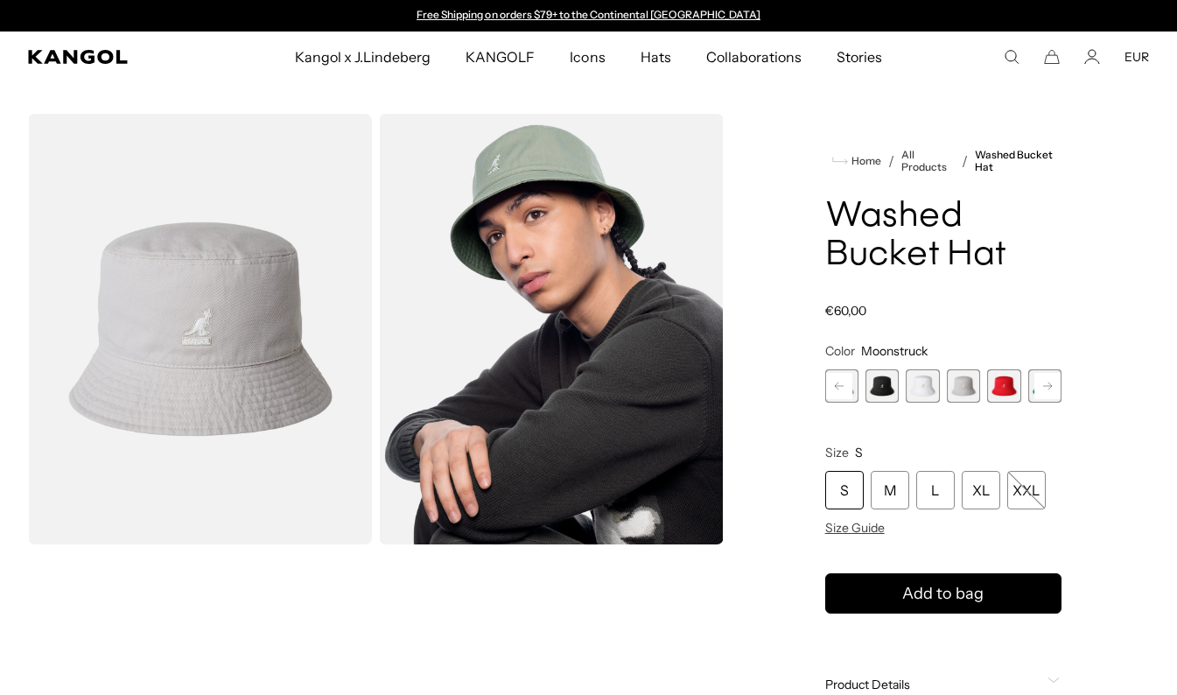
click at [1000, 383] on span "10 of 13" at bounding box center [1003, 385] width 33 height 33
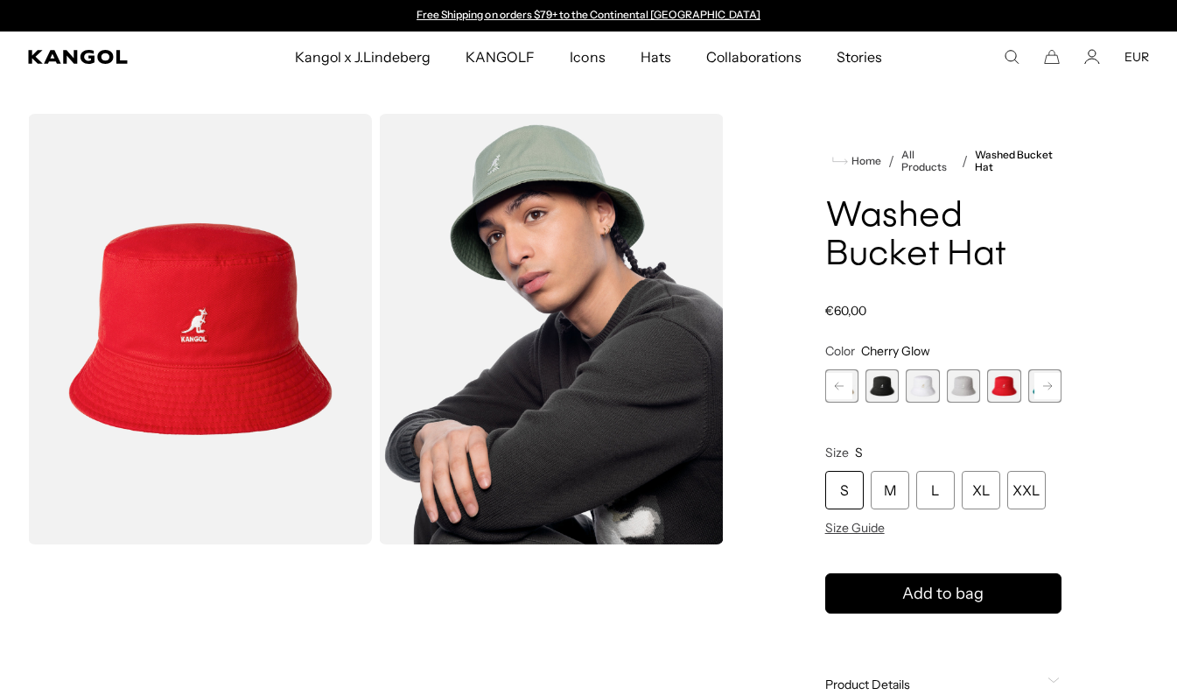
click at [1045, 383] on rect at bounding box center [1047, 386] width 26 height 26
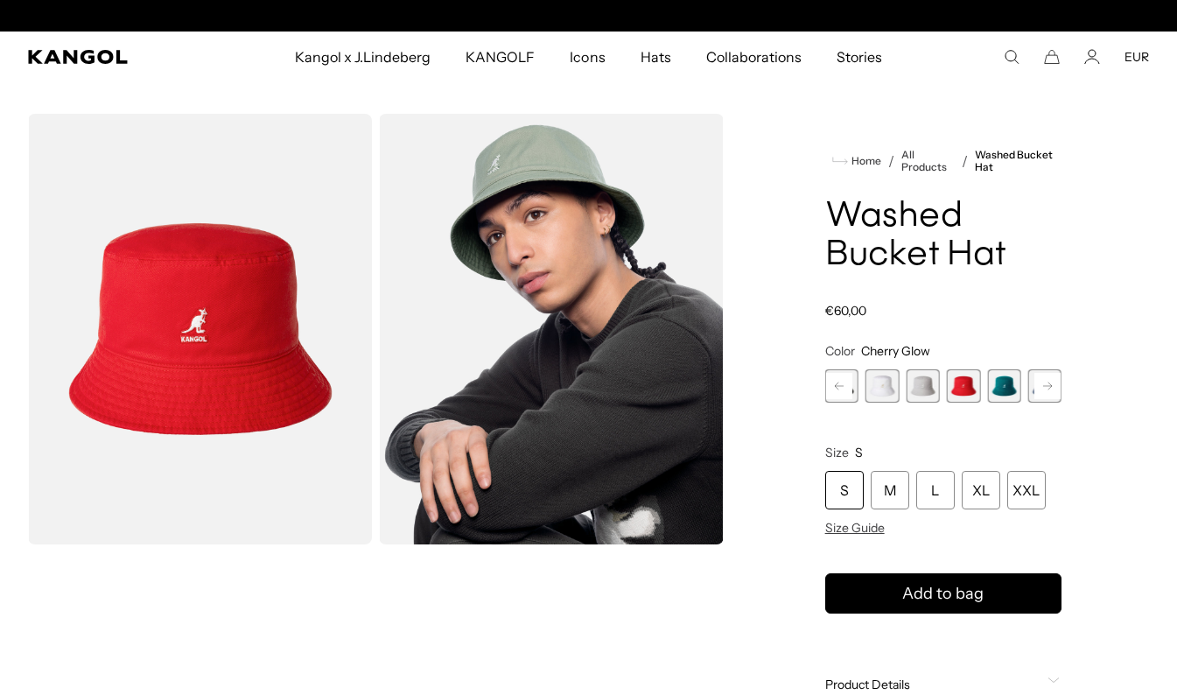
scroll to position [0, 361]
click at [1002, 385] on span "11 of 13" at bounding box center [1003, 385] width 33 height 33
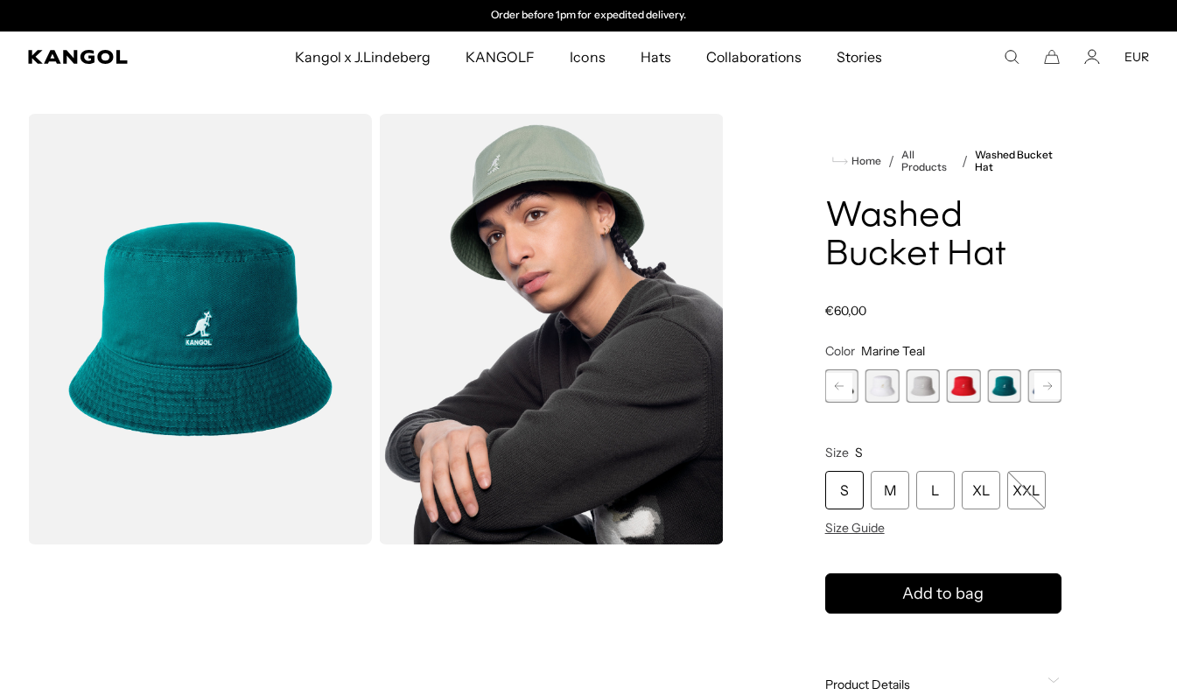
click at [1053, 386] on rect at bounding box center [1047, 386] width 26 height 26
click at [1053, 386] on div "Previous Next Iced Lilac Variant sold out or unavailable SAGE GREEN Variant sol…" at bounding box center [943, 385] width 236 height 33
click at [1053, 386] on span "13 of 13" at bounding box center [1044, 385] width 33 height 33
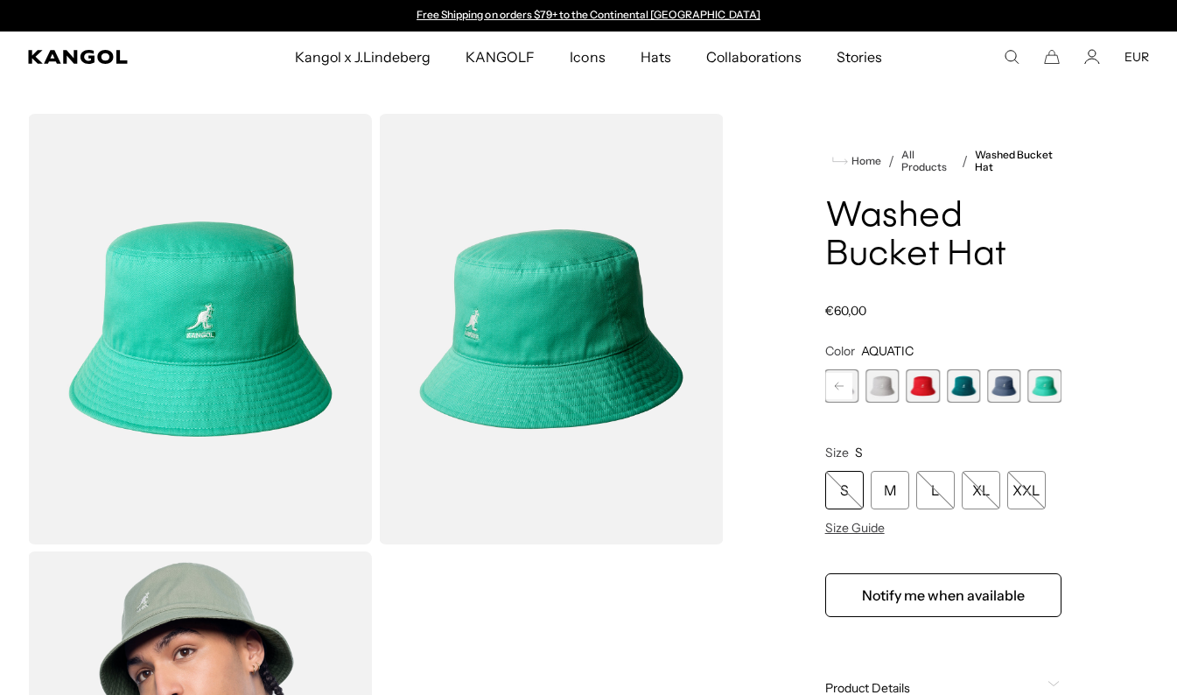
click at [1010, 387] on span "12 of 13" at bounding box center [1003, 385] width 33 height 33
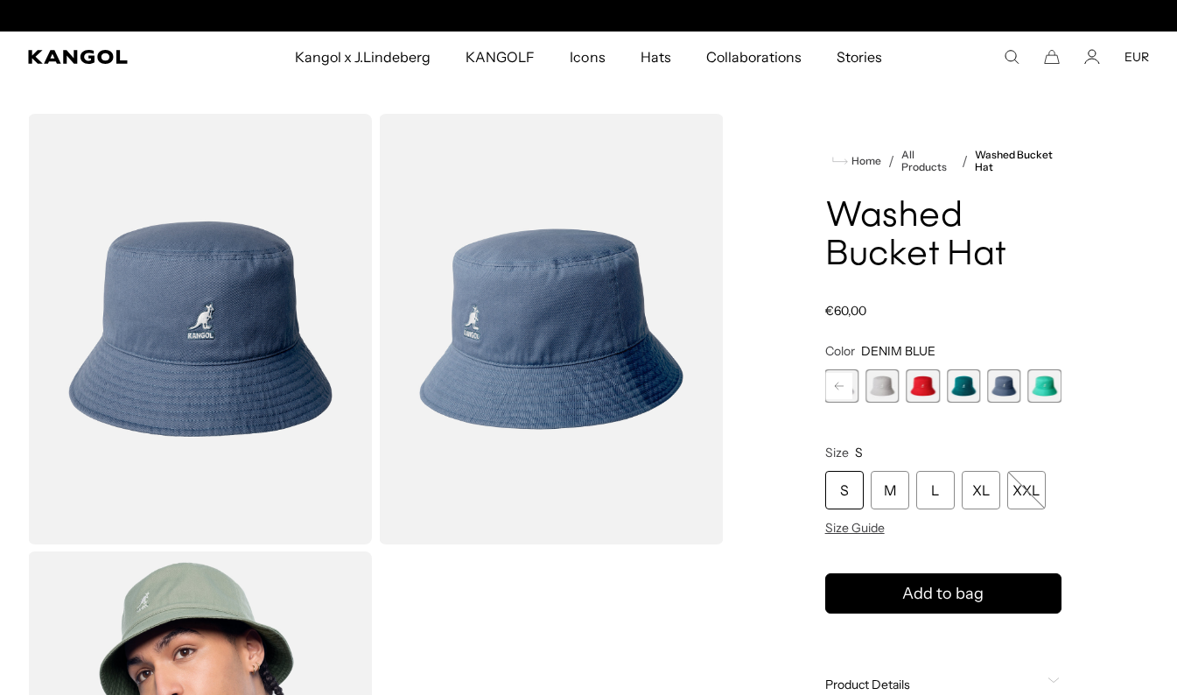
scroll to position [0, 361]
click at [1010, 387] on span "12 of 13" at bounding box center [1003, 385] width 33 height 33
click at [838, 390] on rect at bounding box center [839, 386] width 26 height 26
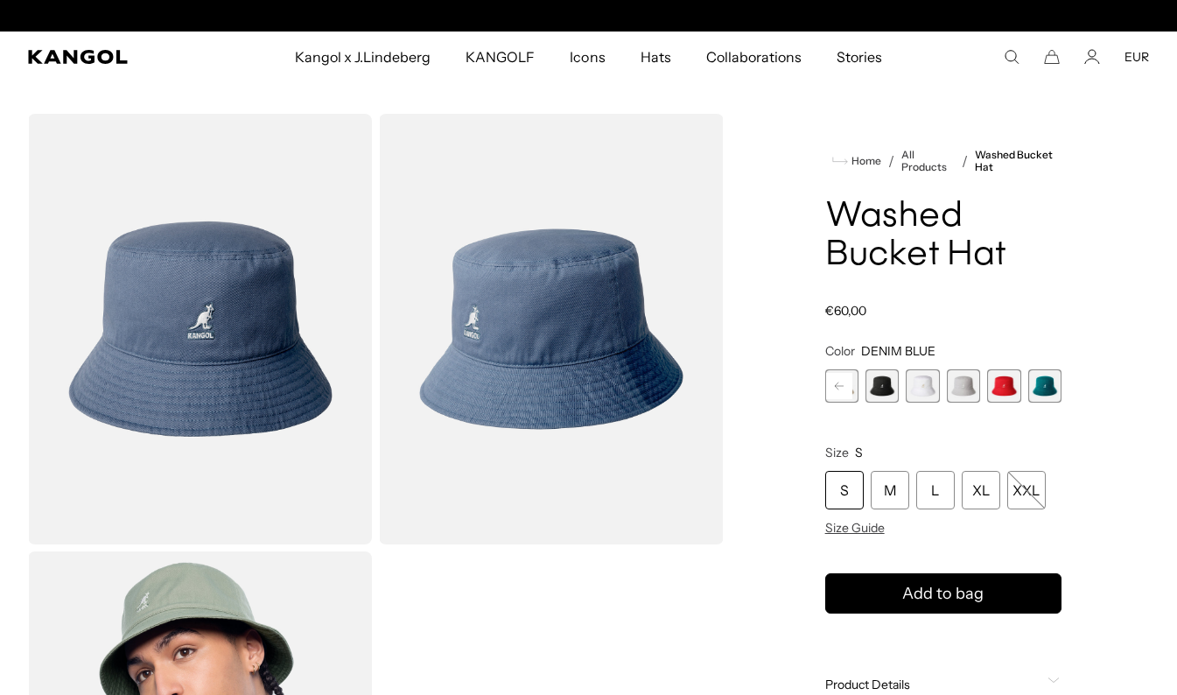
click at [838, 390] on rect at bounding box center [839, 386] width 26 height 26
click at [832, 382] on rect at bounding box center [839, 386] width 26 height 26
click at [880, 388] on span "5 of 13" at bounding box center [881, 385] width 33 height 33
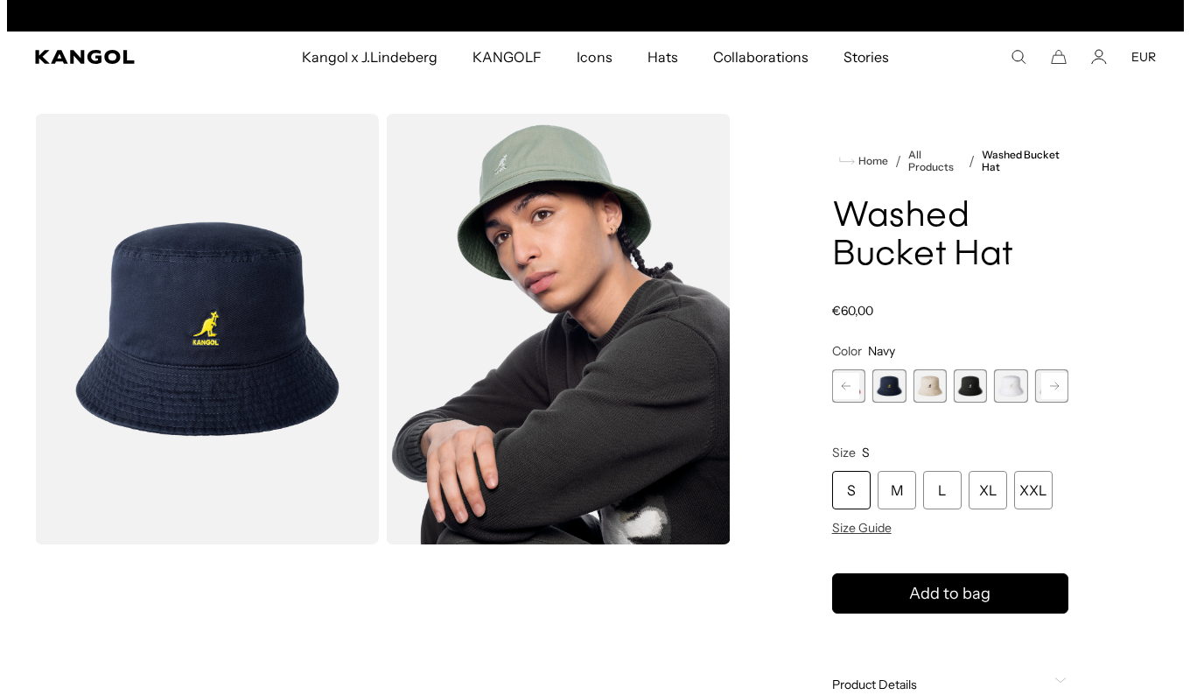
scroll to position [0, 361]
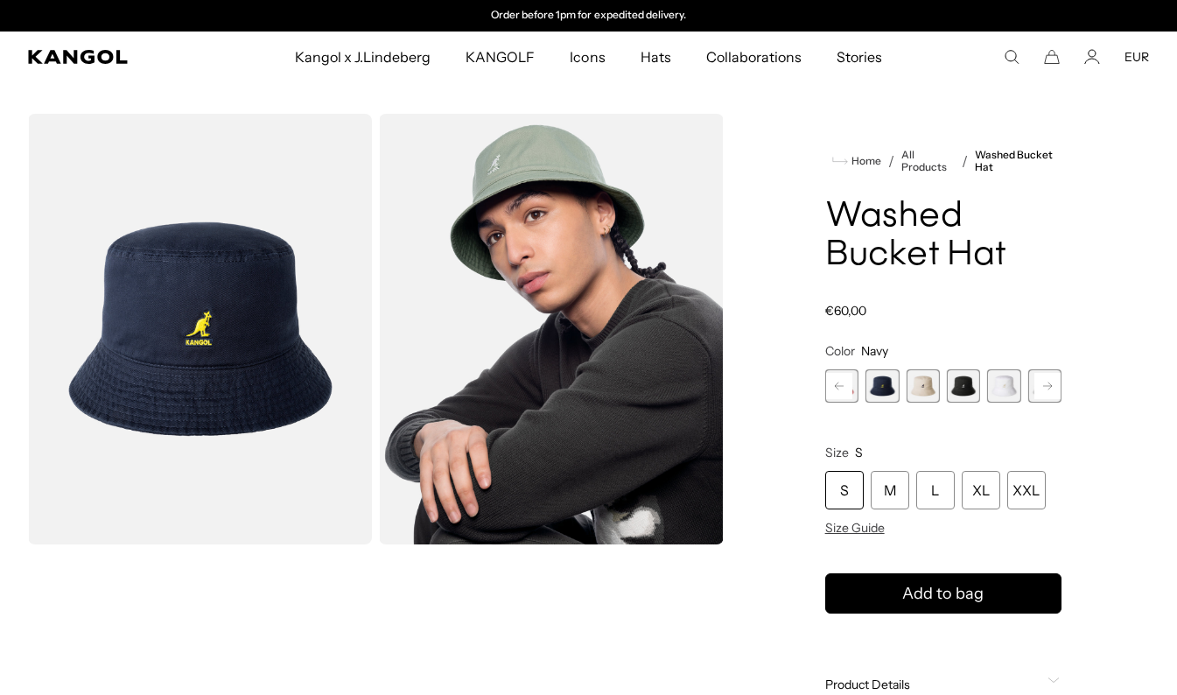
click at [1012, 56] on icon "Search here" at bounding box center [1012, 57] width 16 height 16
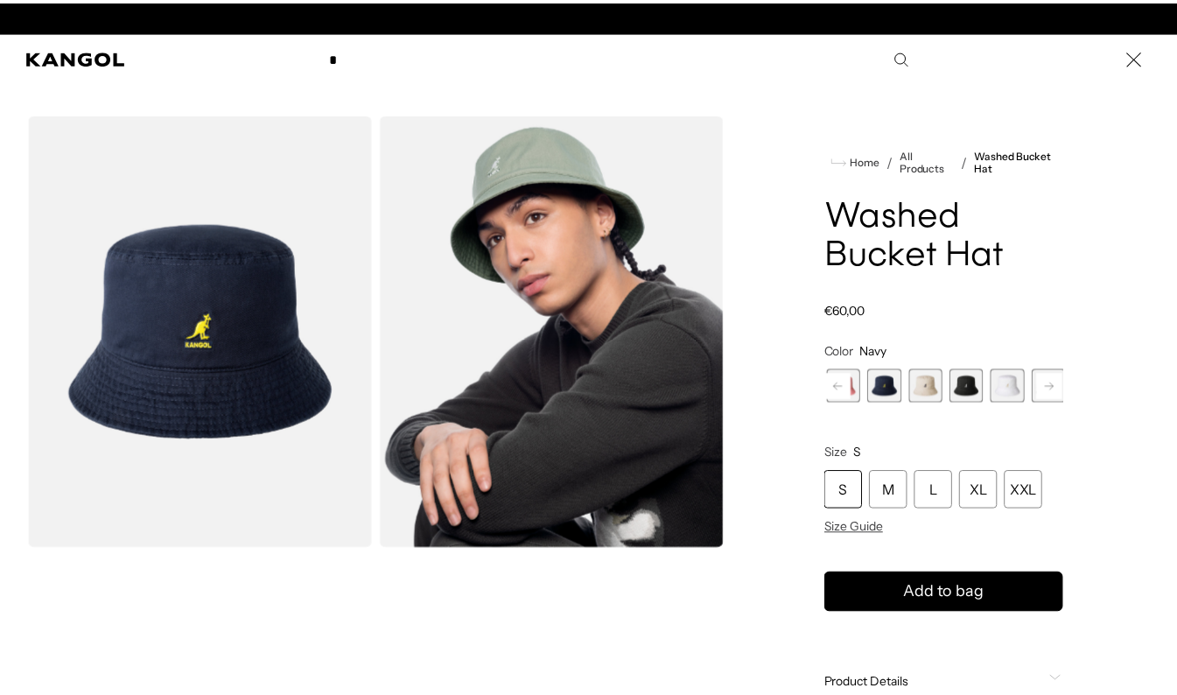
scroll to position [0, 0]
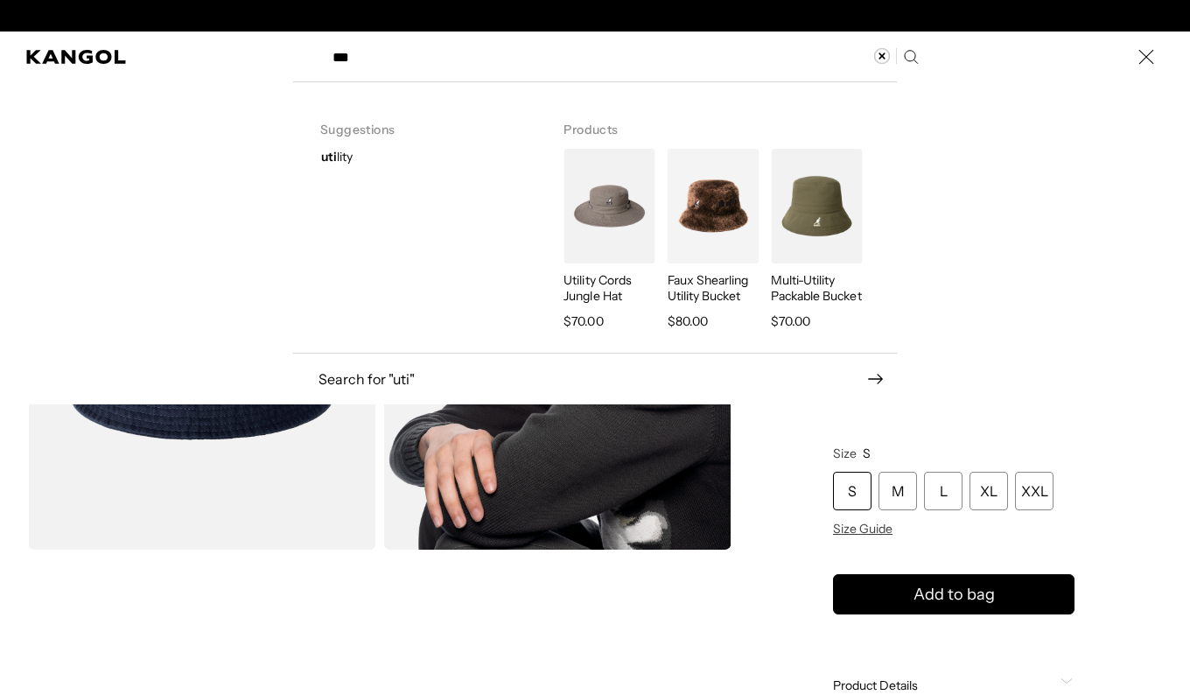
click at [329, 158] on strong "uti" at bounding box center [329, 157] width 16 height 16
type input "*******"
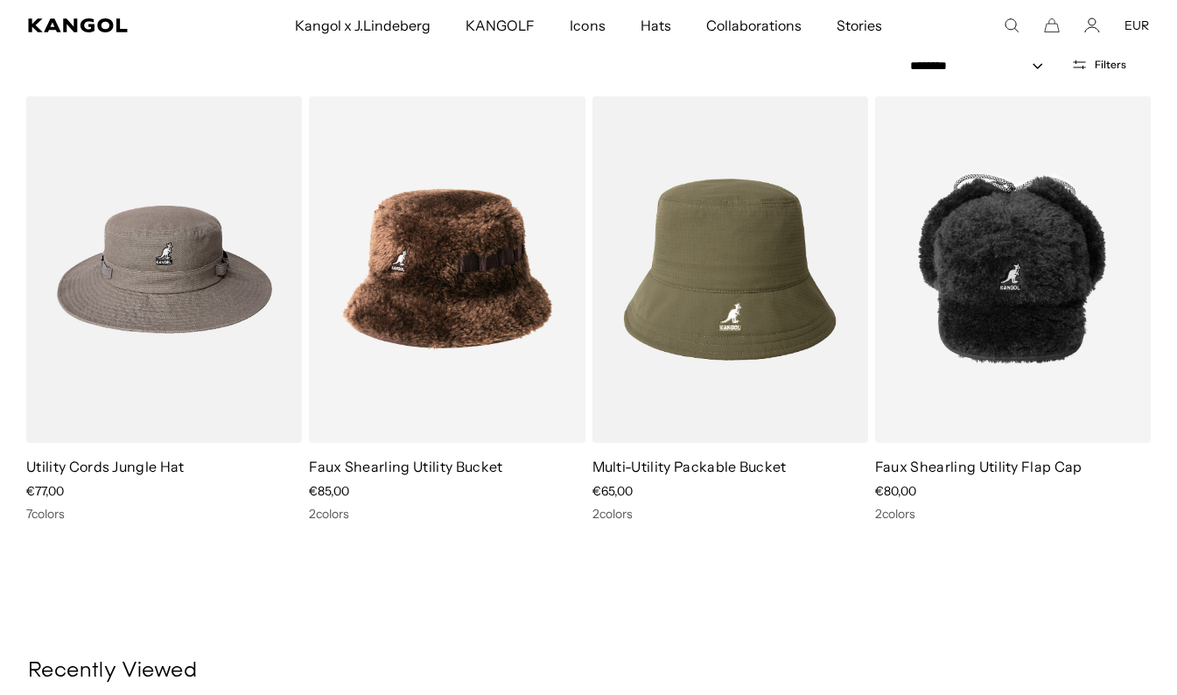
scroll to position [228, 0]
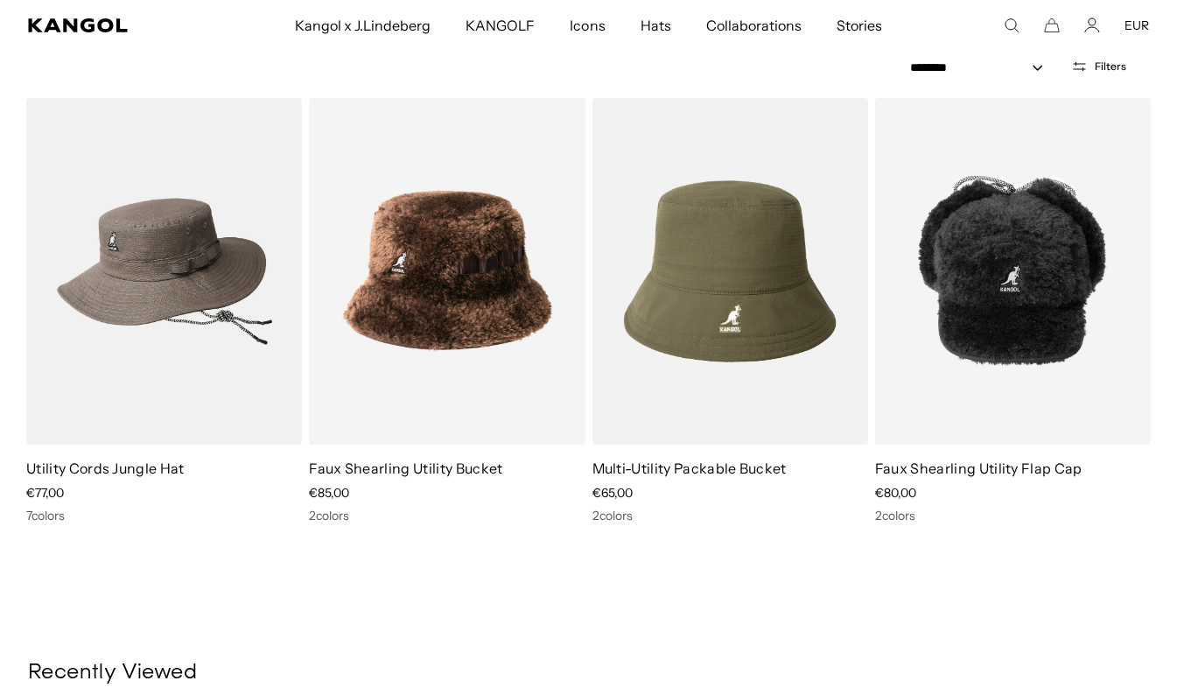
click at [158, 472] on link "Utility Cords Jungle Hat" at bounding box center [105, 468] width 158 height 18
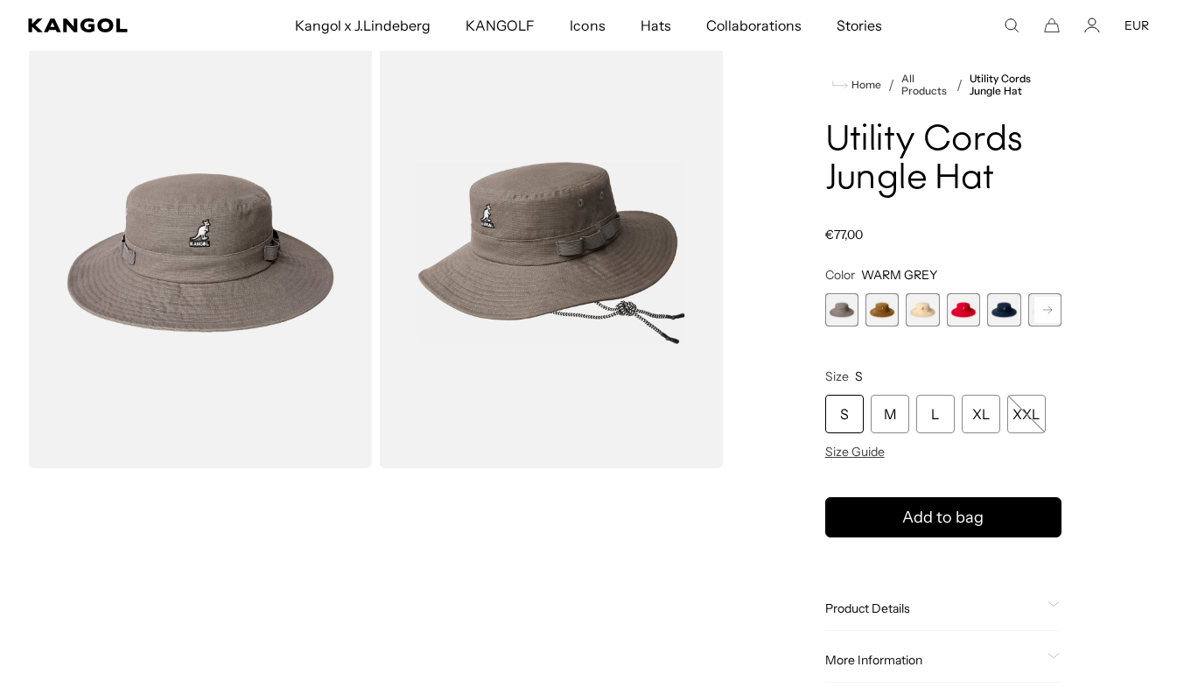
click at [882, 314] on span "2 of 7" at bounding box center [881, 309] width 33 height 33
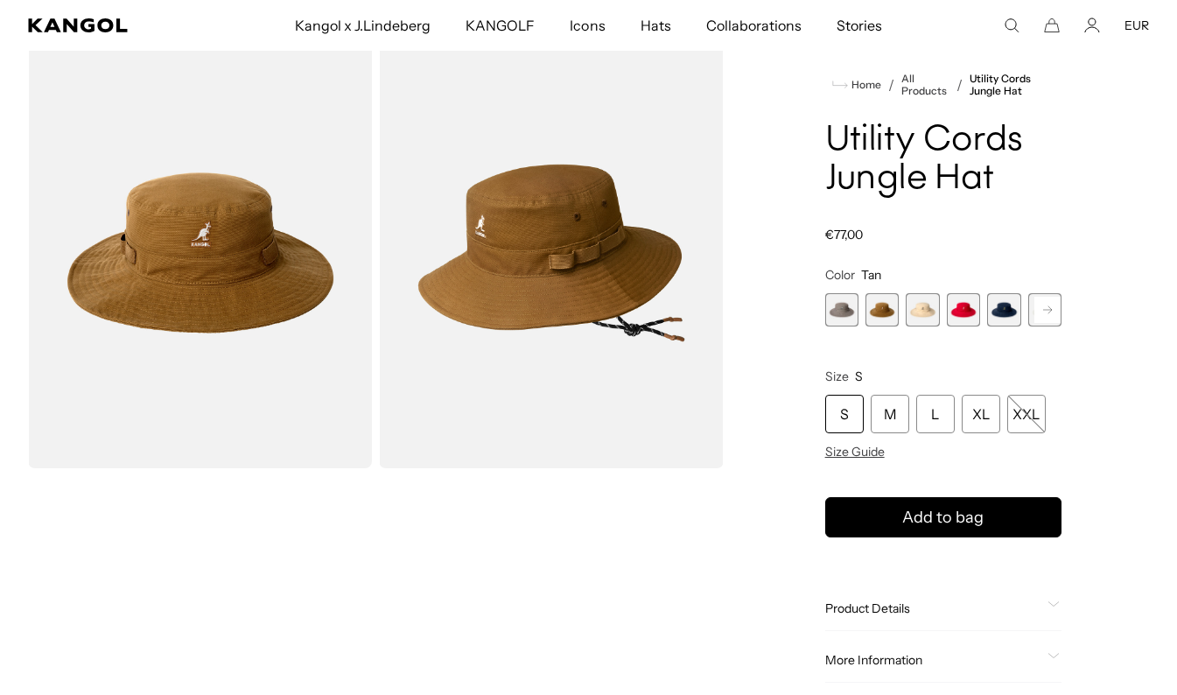
scroll to position [0, 361]
drag, startPoint x: 919, startPoint y: 312, endPoint x: 920, endPoint y: 294, distance: 18.4
click at [920, 294] on span "3 of 7" at bounding box center [922, 309] width 33 height 33
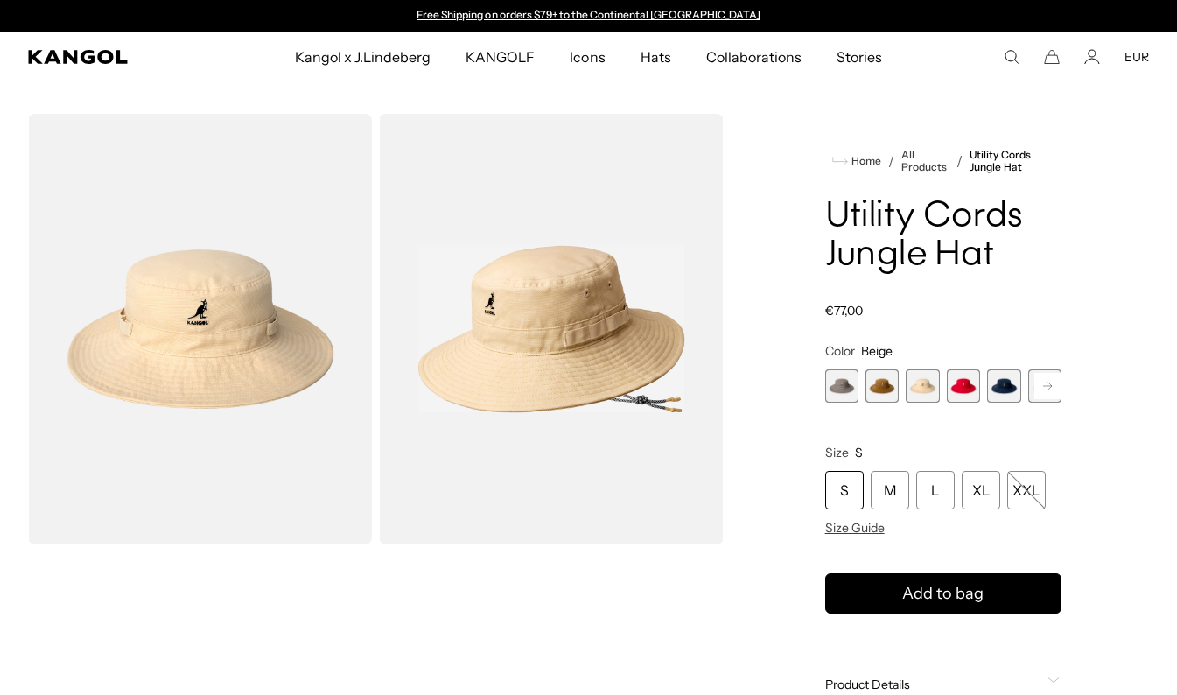
click at [1017, 61] on use "Search here" at bounding box center [1011, 57] width 13 height 13
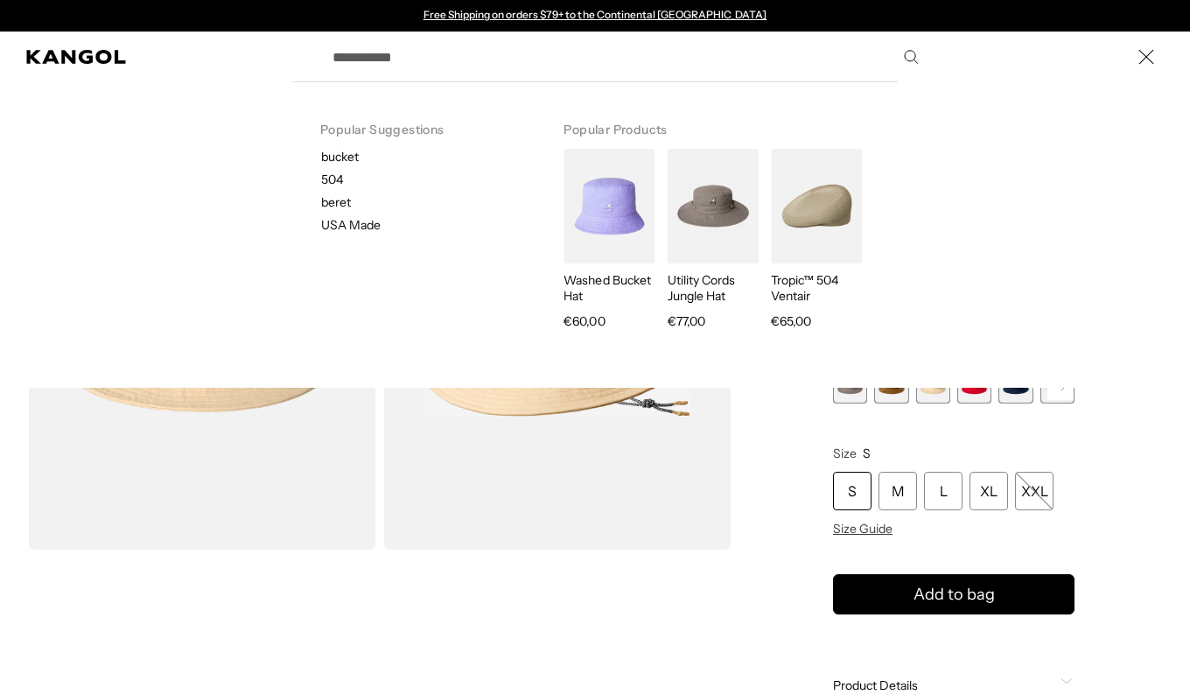
click at [469, 55] on input "Search here" at bounding box center [624, 57] width 605 height 44
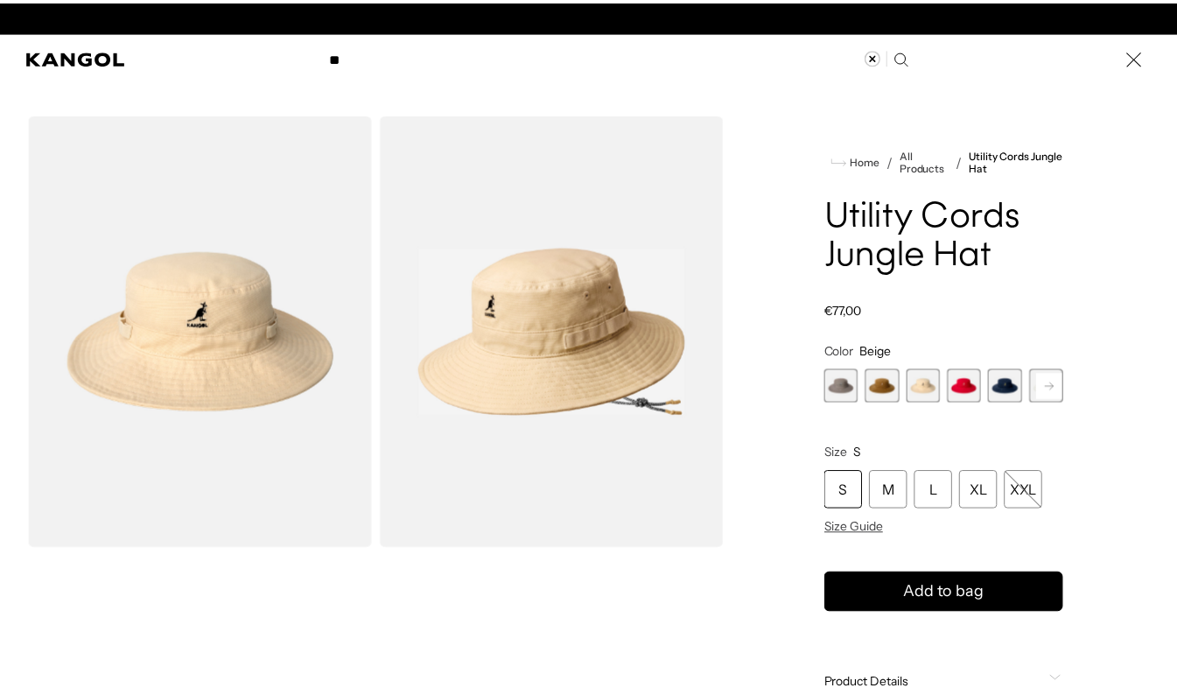
scroll to position [0, 361]
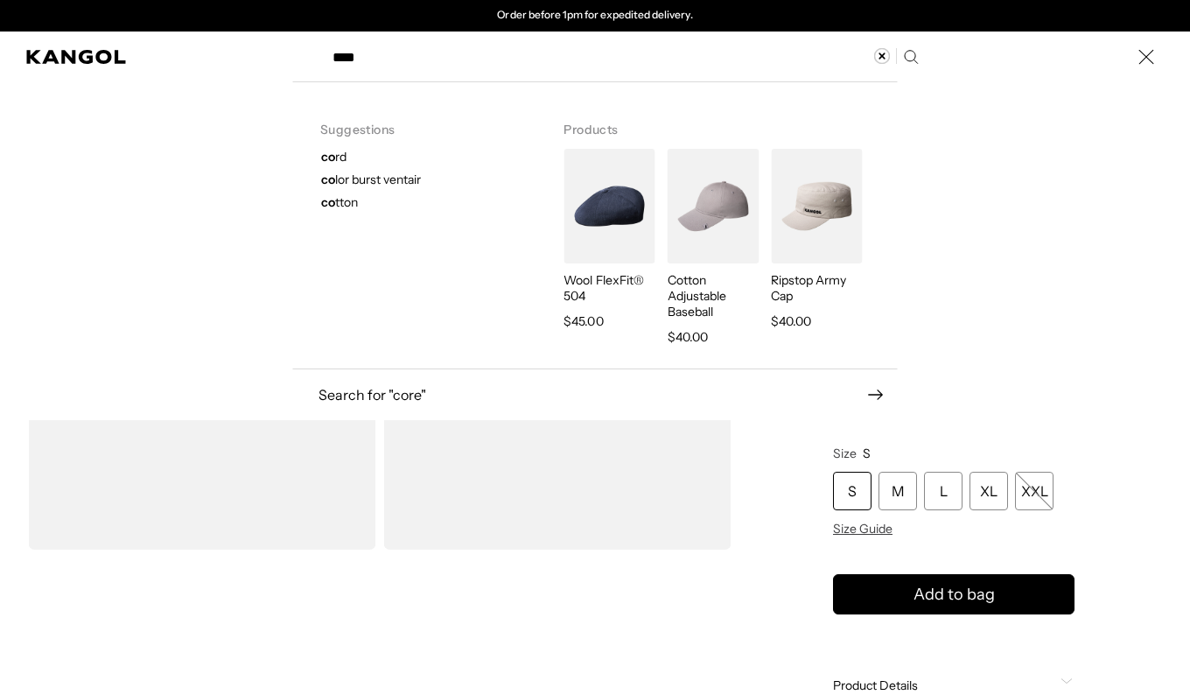
type input "****"
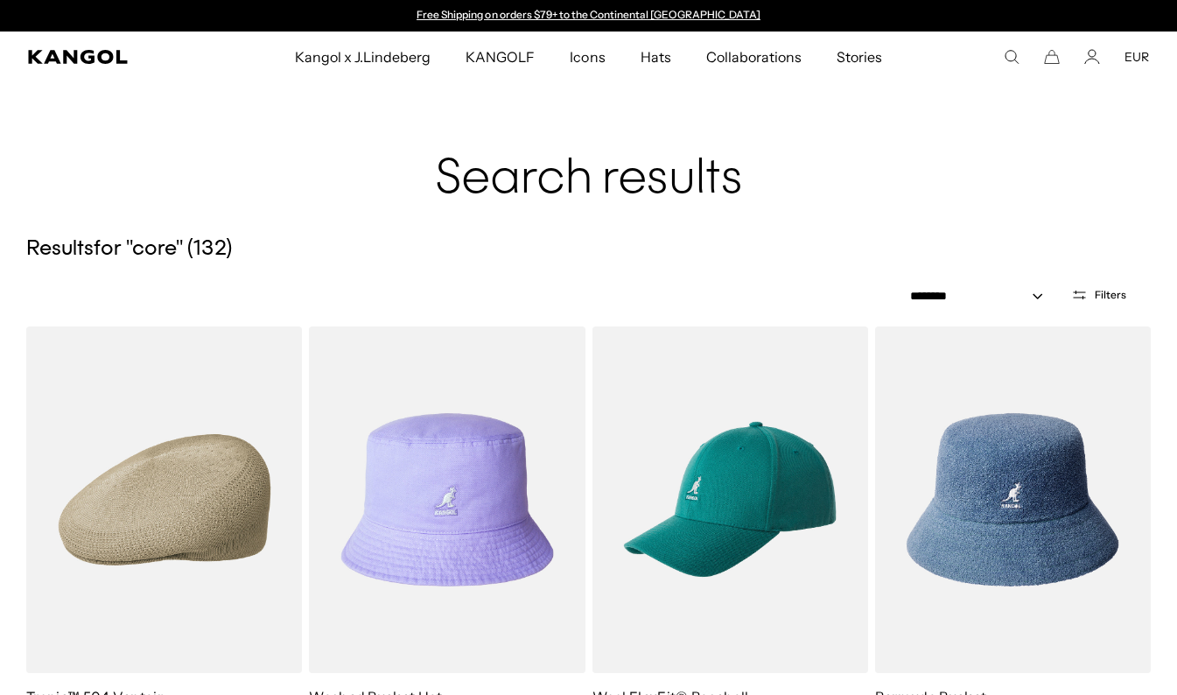
click at [386, 75] on span "Kangol x J.Lindeberg" at bounding box center [363, 57] width 137 height 51
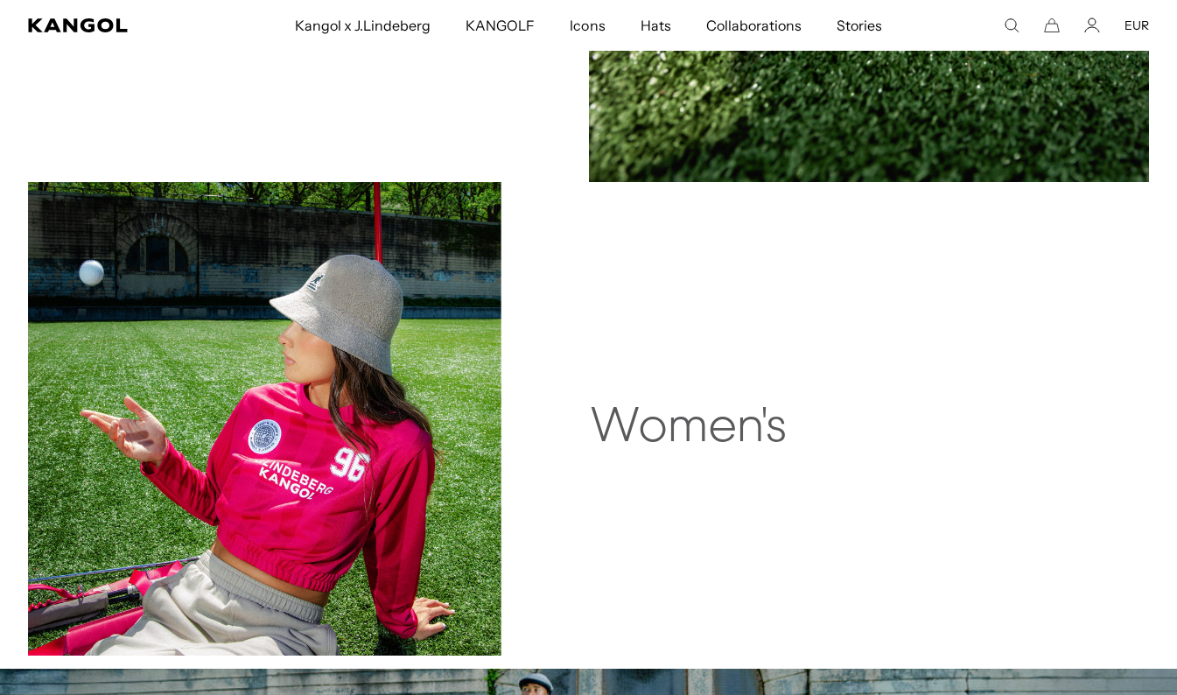
scroll to position [1750, 0]
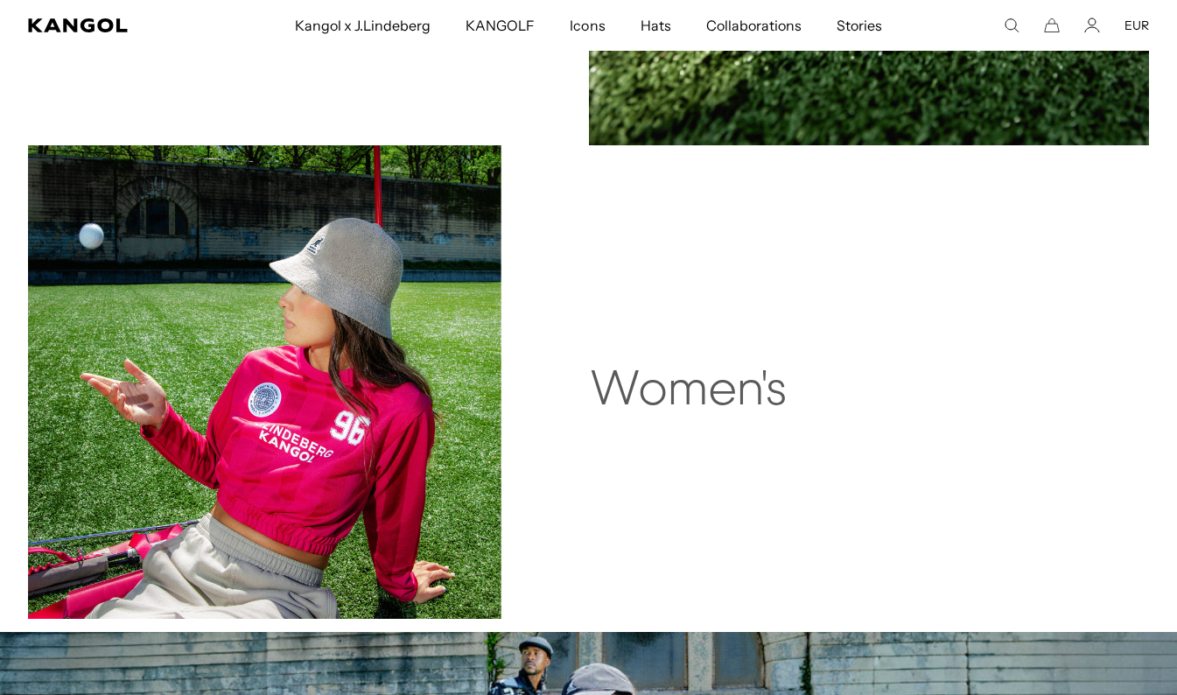
click at [691, 415] on h2 "Women's" at bounding box center [840, 392] width 502 height 56
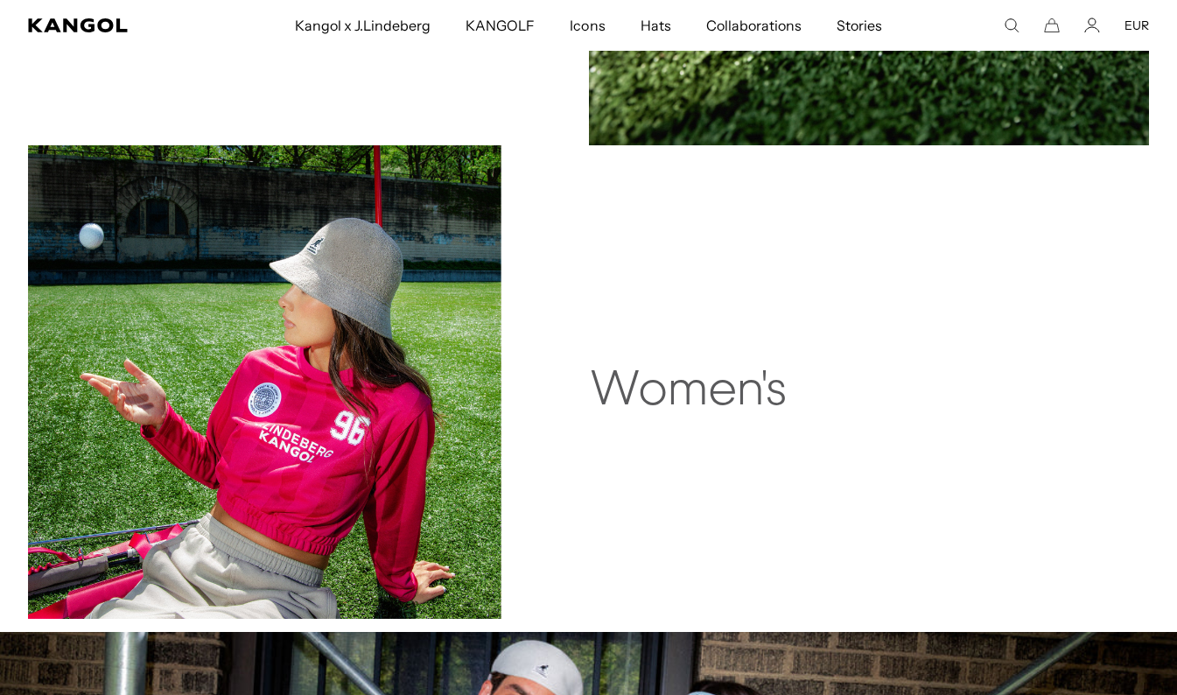
click at [438, 417] on img at bounding box center [264, 381] width 473 height 473
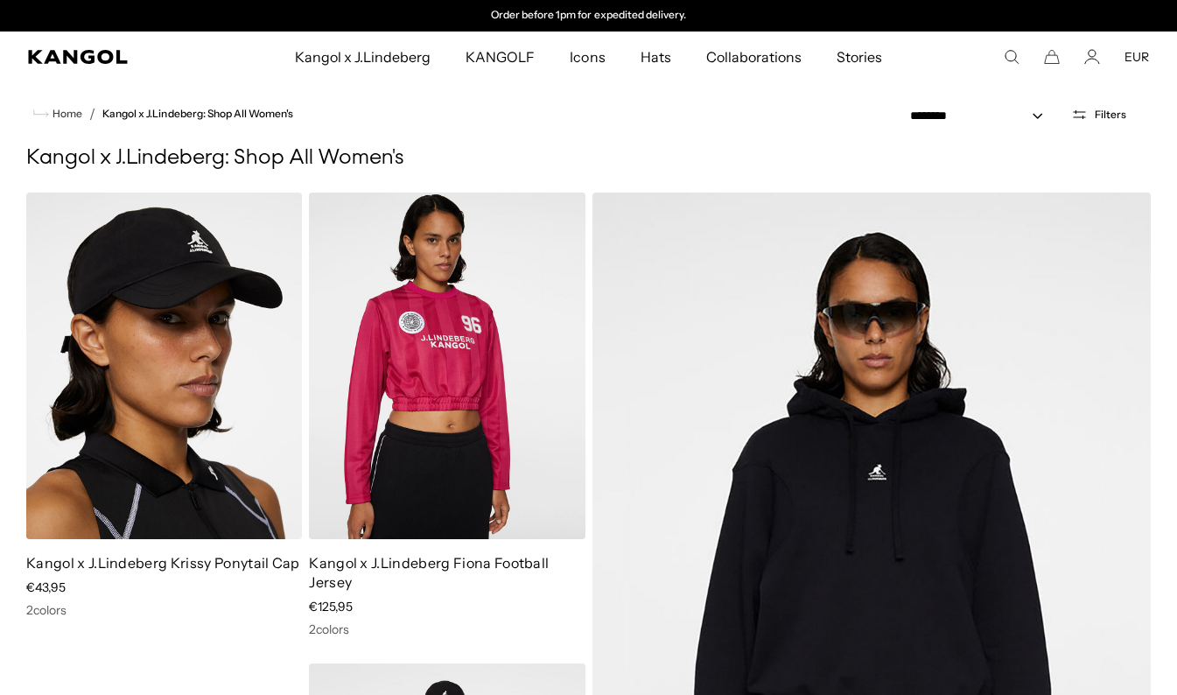
click at [654, 64] on span "Hats" at bounding box center [656, 57] width 31 height 51
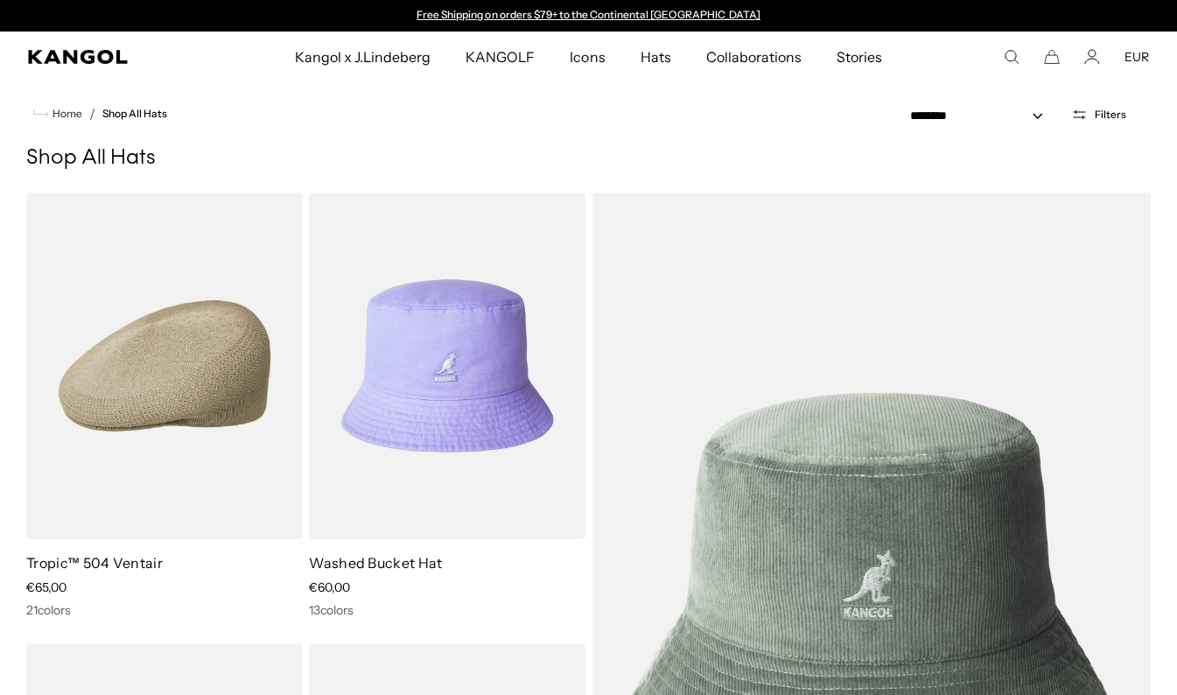
click at [1010, 56] on icon "Search here" at bounding box center [1012, 57] width 16 height 16
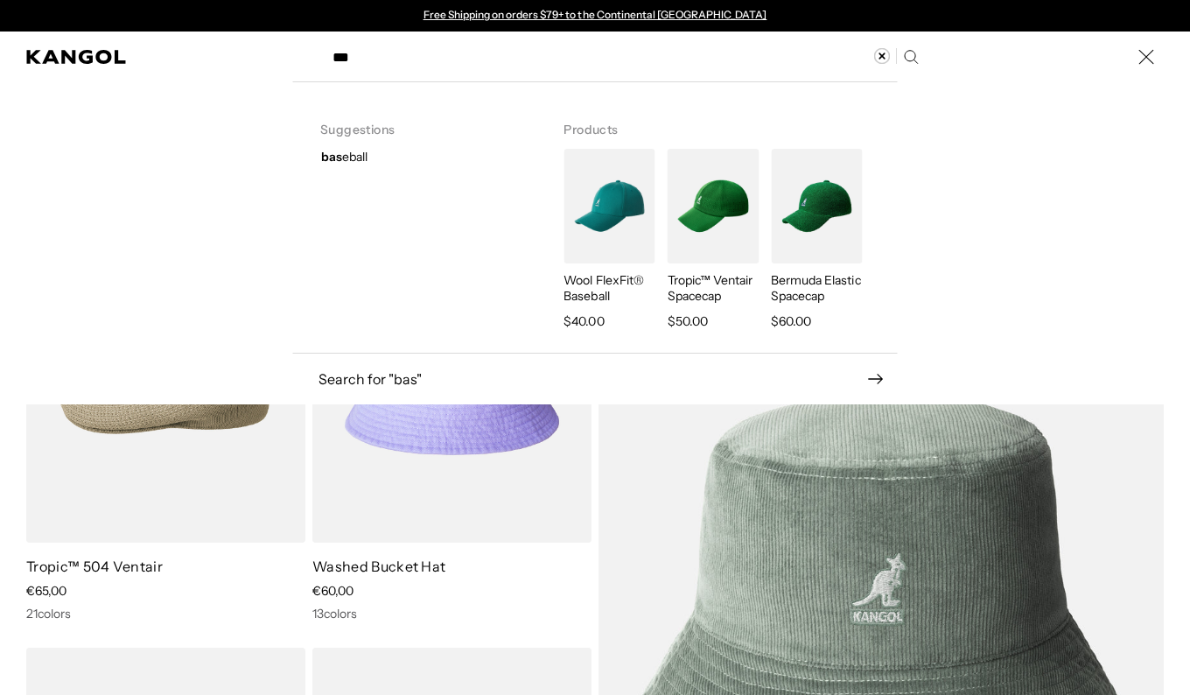
click at [334, 157] on strong "bas" at bounding box center [331, 157] width 21 height 16
type input "********"
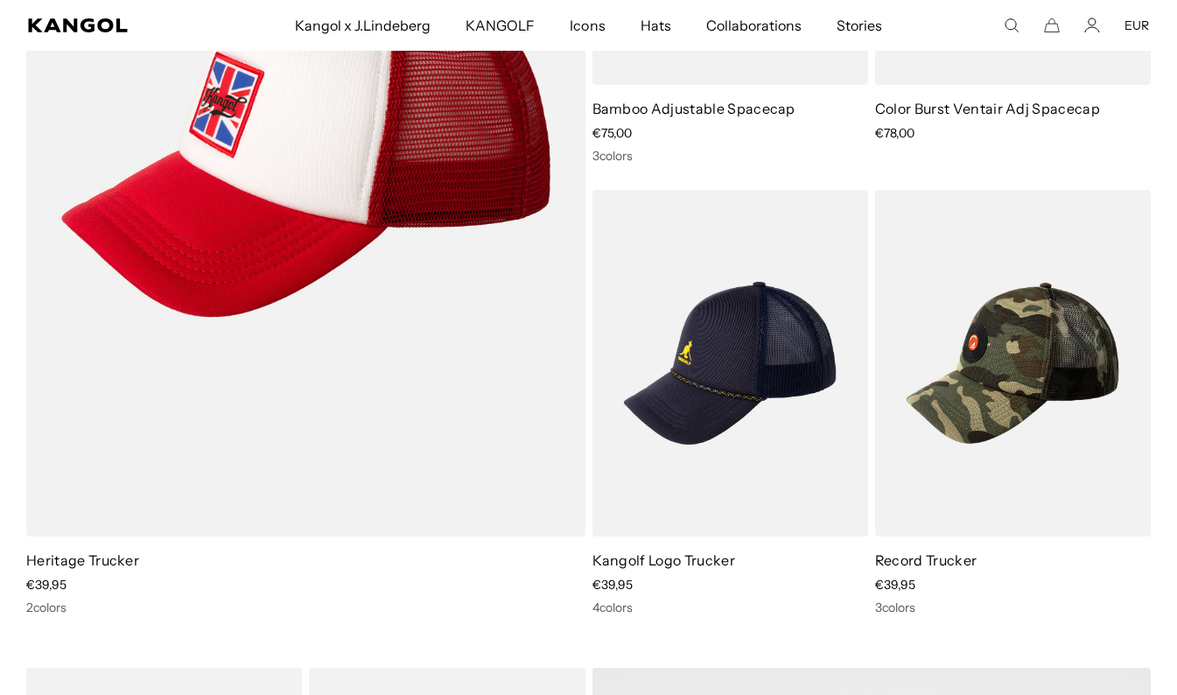
scroll to position [1516, 0]
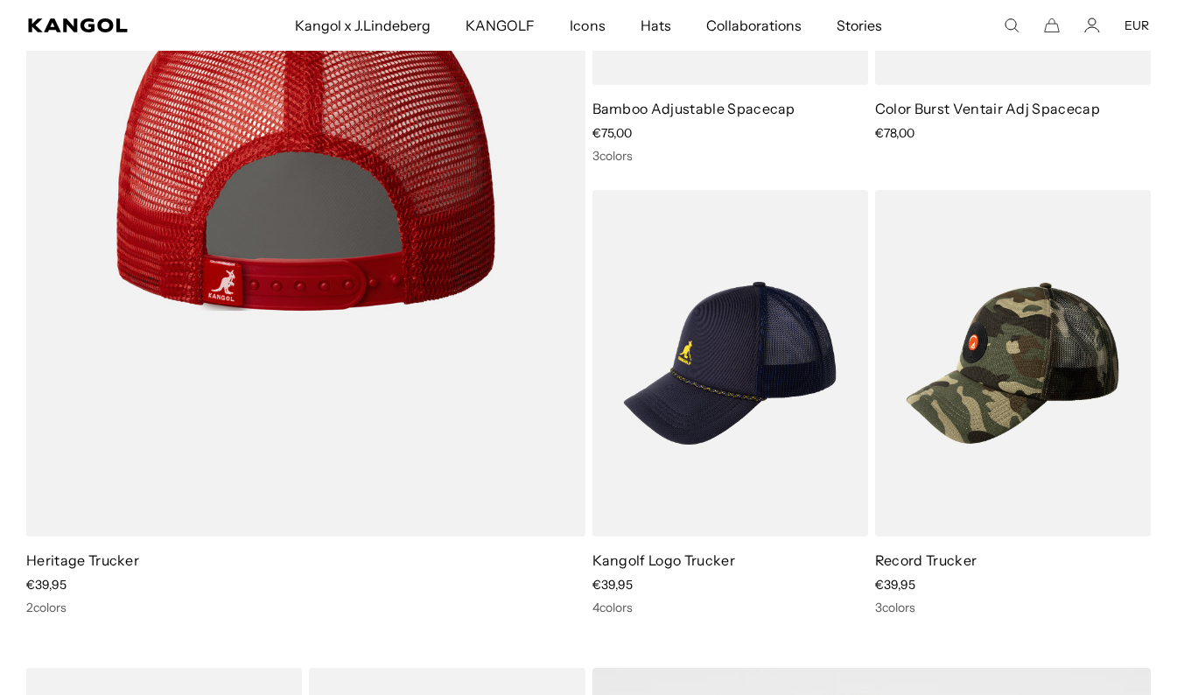
click at [345, 208] on img at bounding box center [305, 138] width 559 height 798
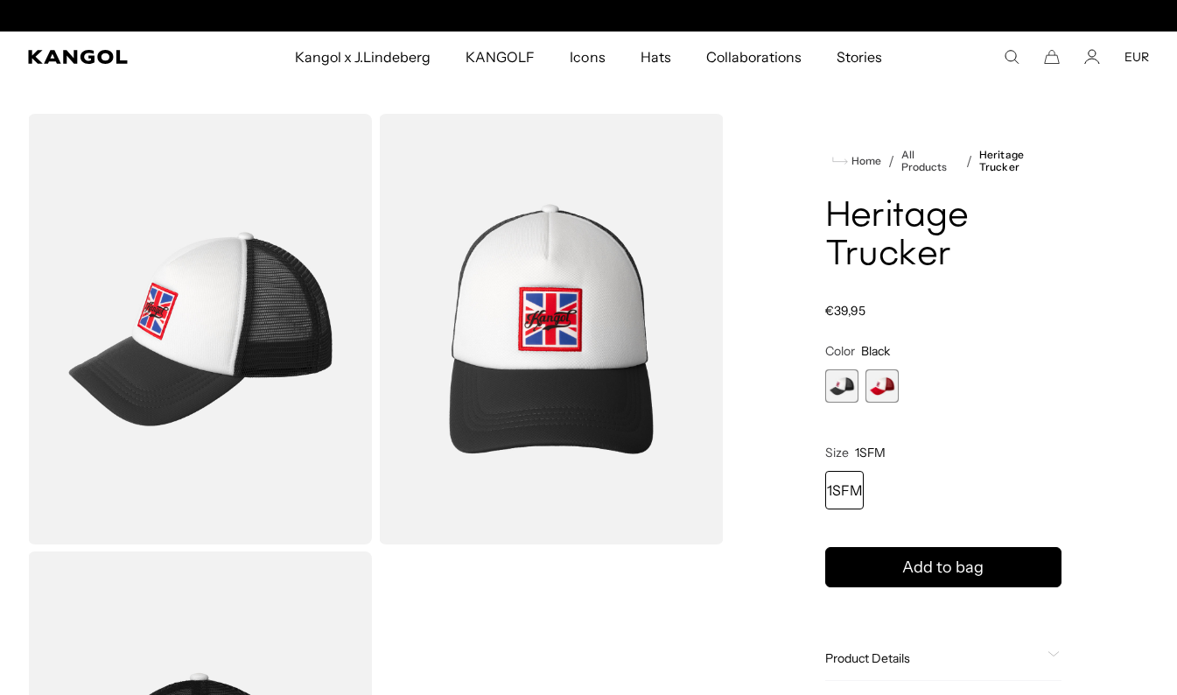
scroll to position [0, 361]
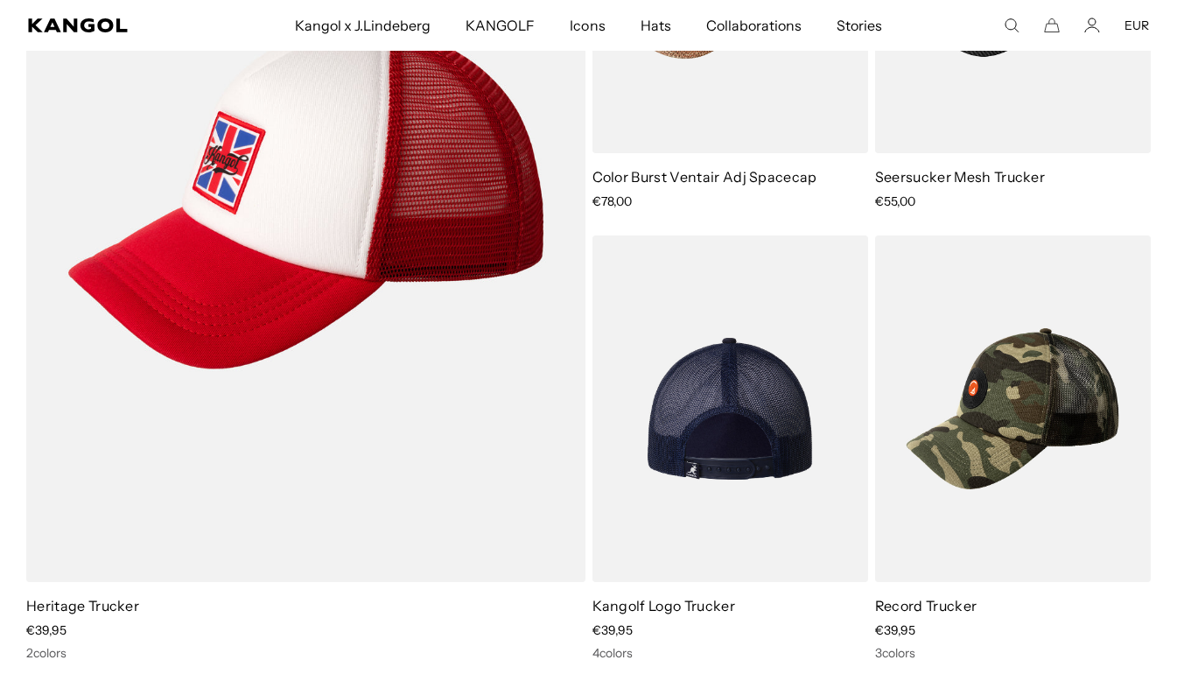
click at [744, 404] on img at bounding box center [730, 408] width 276 height 347
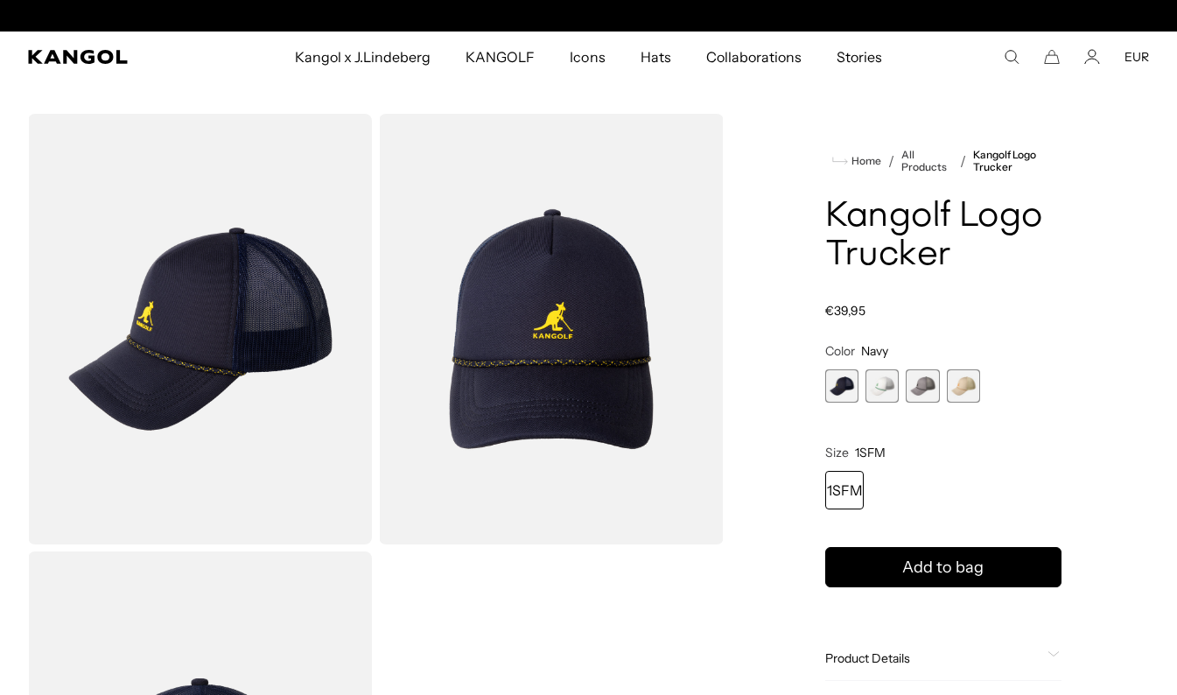
click at [872, 391] on span "2 of 4" at bounding box center [881, 385] width 33 height 33
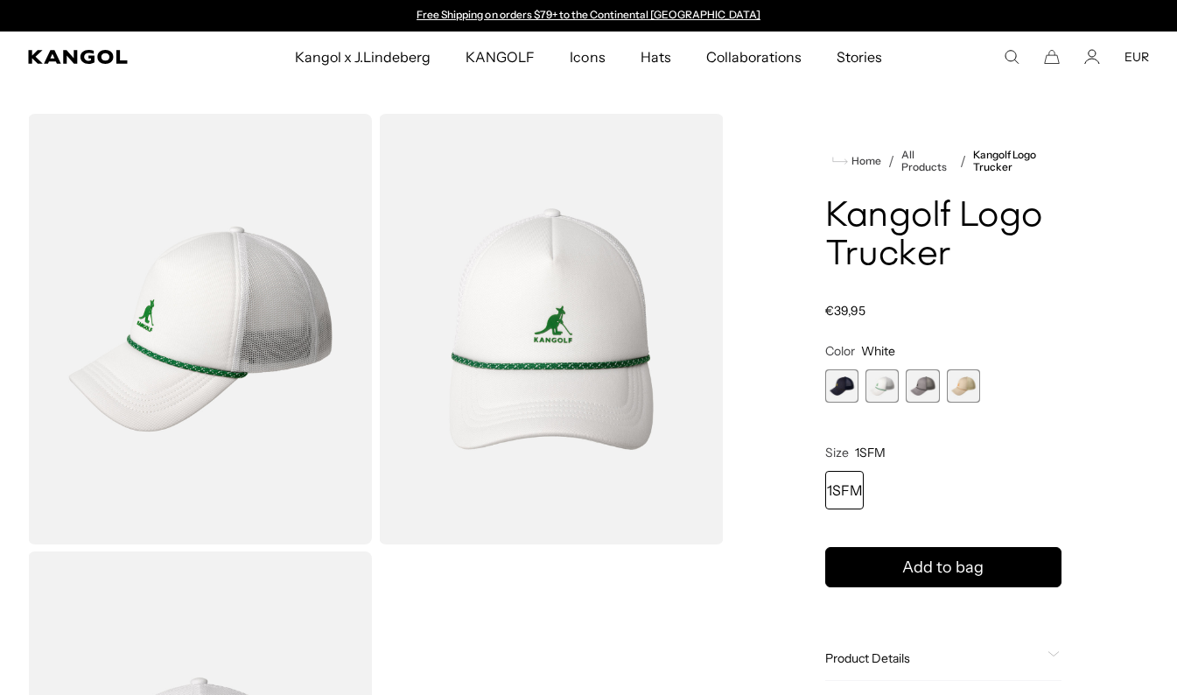
click at [919, 388] on span "3 of 4" at bounding box center [922, 385] width 33 height 33
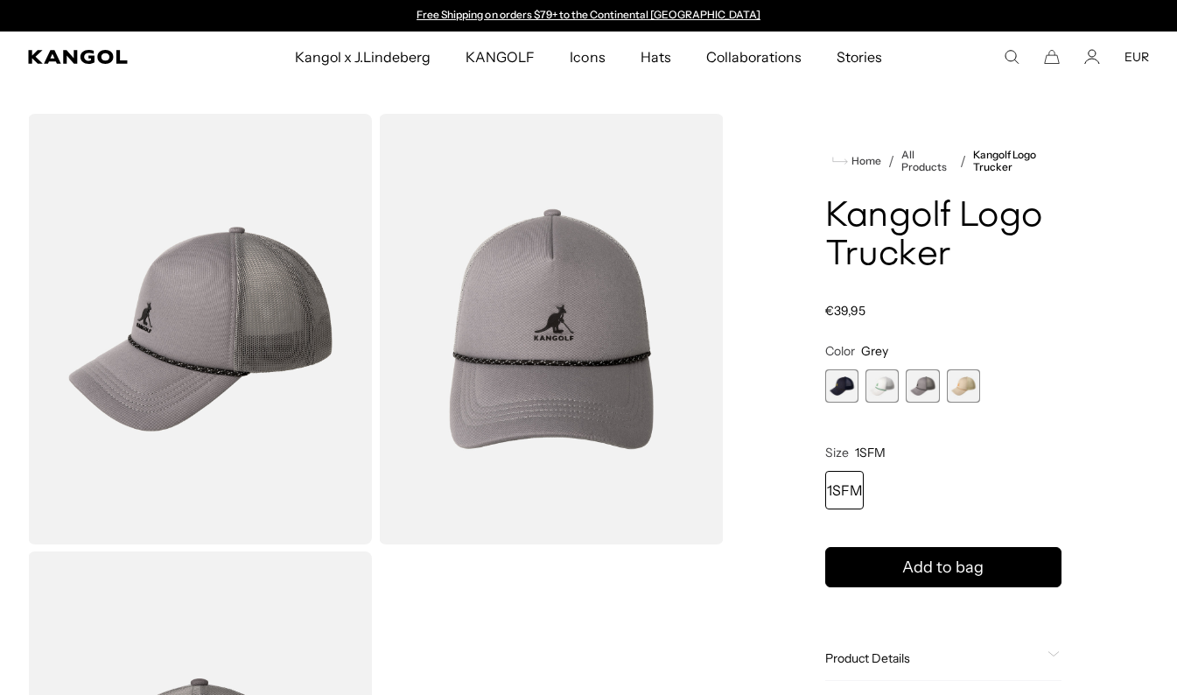
click at [960, 386] on span "4 of 4" at bounding box center [963, 385] width 33 height 33
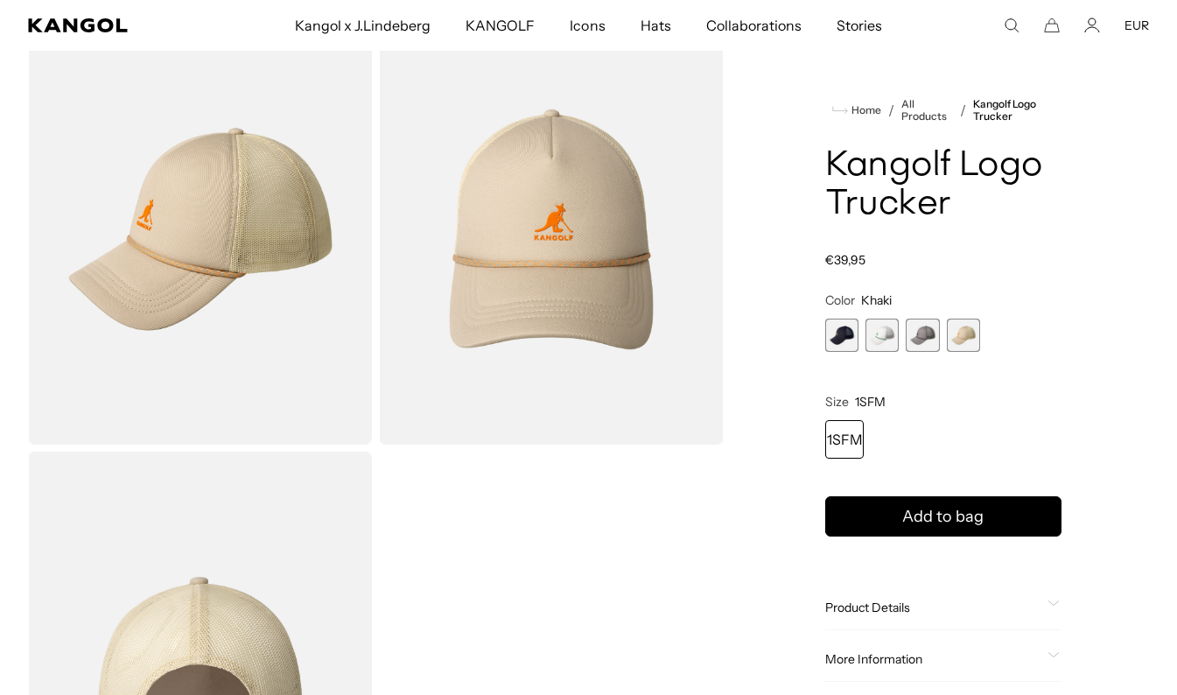
scroll to position [0, 361]
click at [844, 329] on span "1 of 4" at bounding box center [841, 335] width 33 height 33
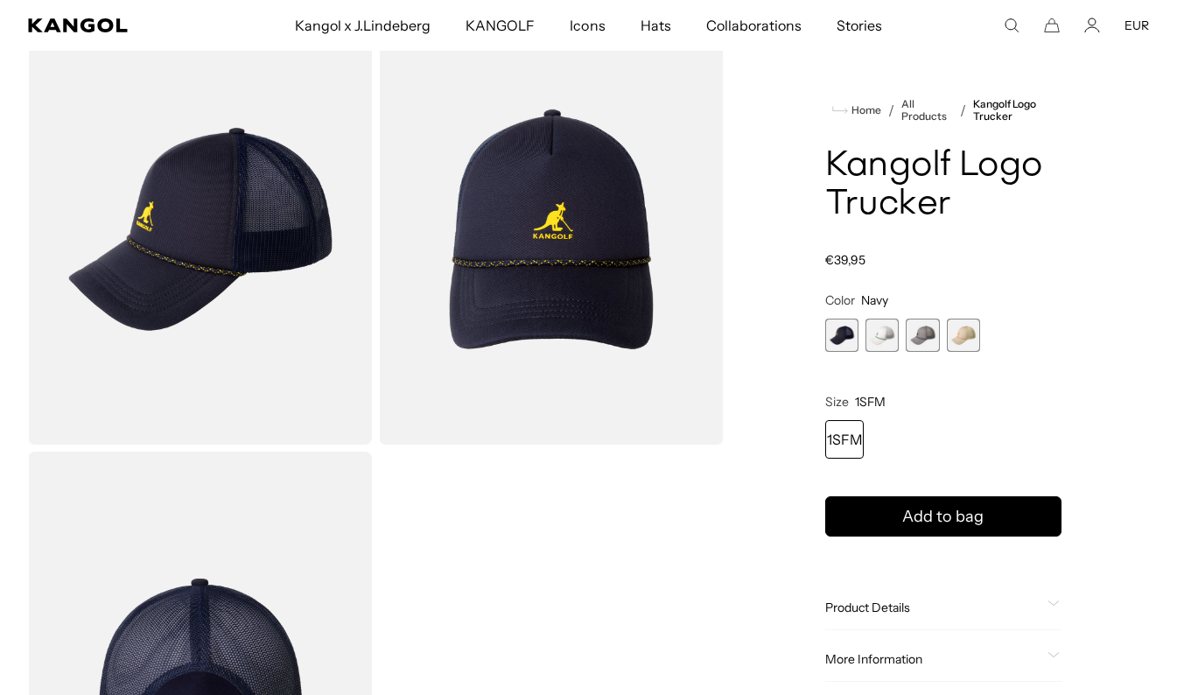
click at [883, 335] on span "2 of 4" at bounding box center [881, 335] width 33 height 33
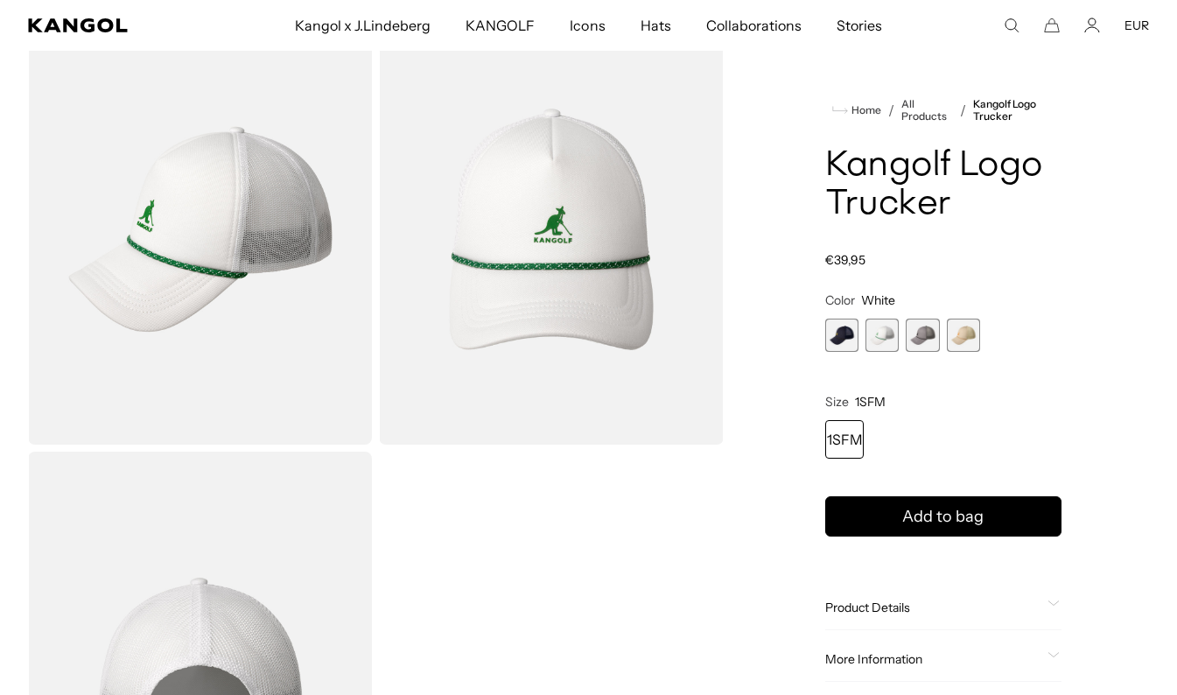
click at [912, 342] on span "3 of 4" at bounding box center [922, 335] width 33 height 33
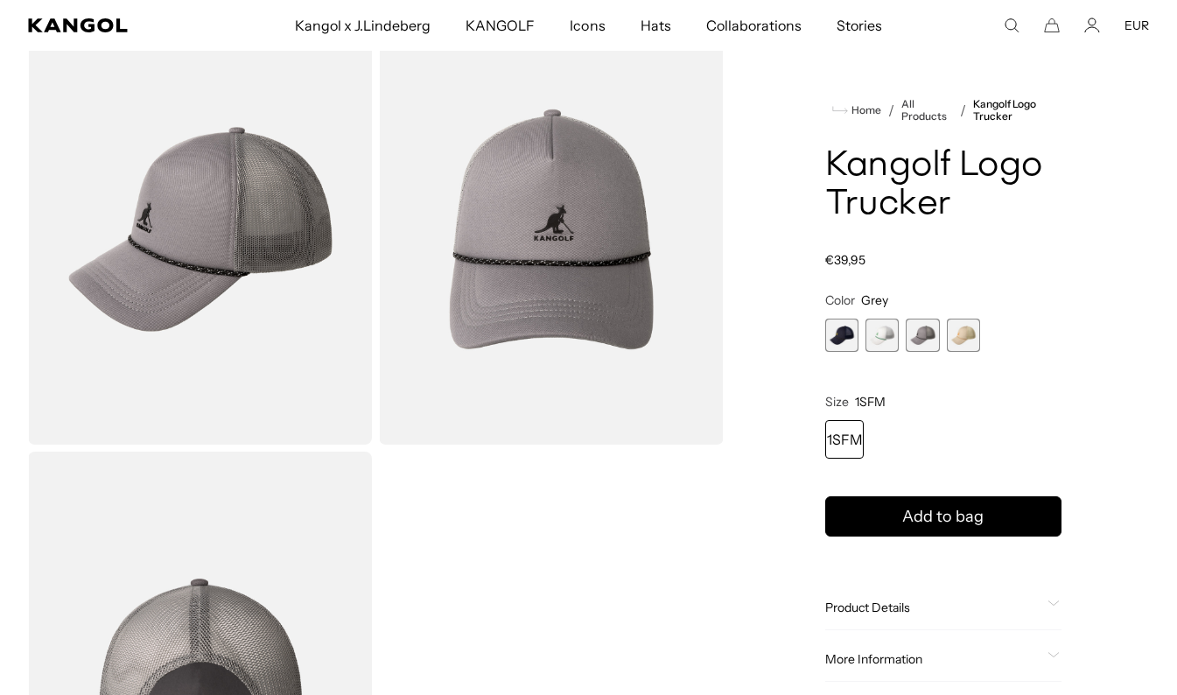
scroll to position [0, 361]
click at [833, 338] on span "1 of 4" at bounding box center [841, 335] width 33 height 33
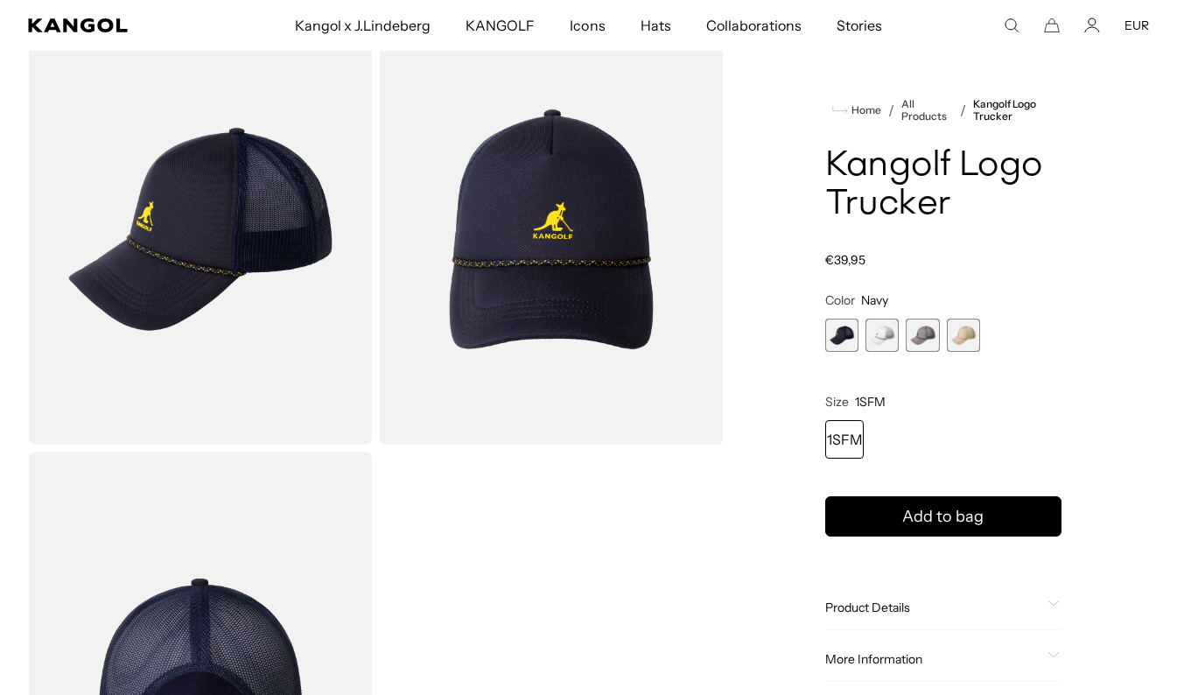
scroll to position [0, 361]
click at [914, 347] on span "3 of 4" at bounding box center [922, 335] width 33 height 33
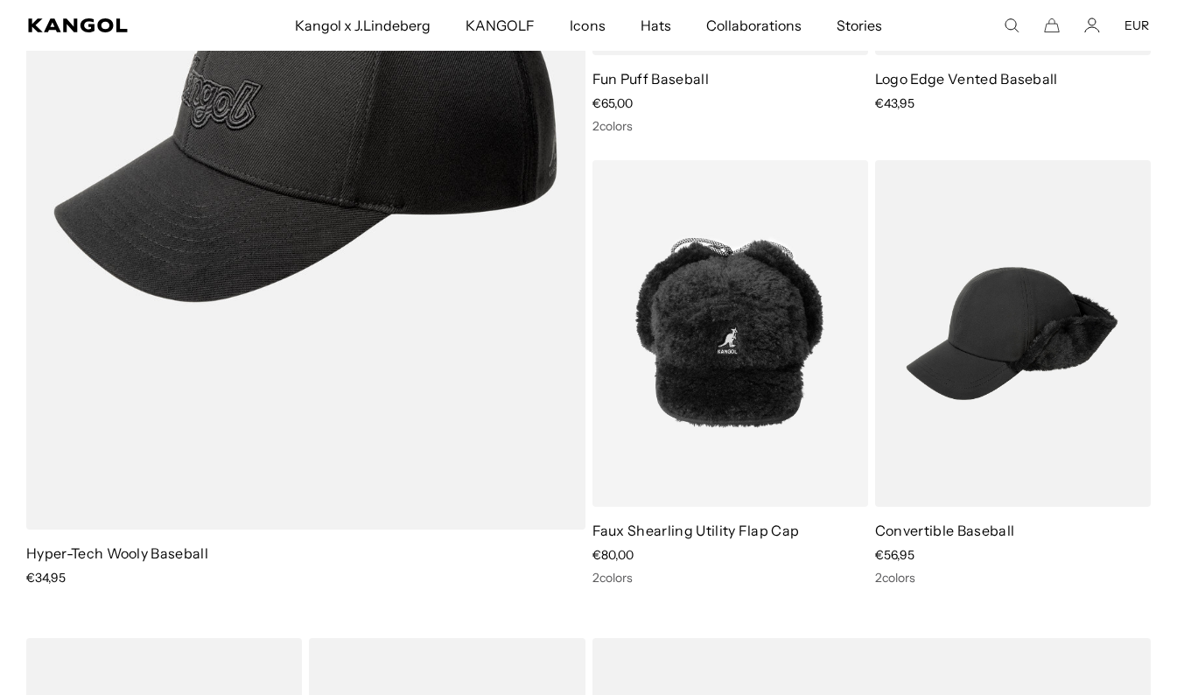
scroll to position [0, 361]
